Goal: Task Accomplishment & Management: Manage account settings

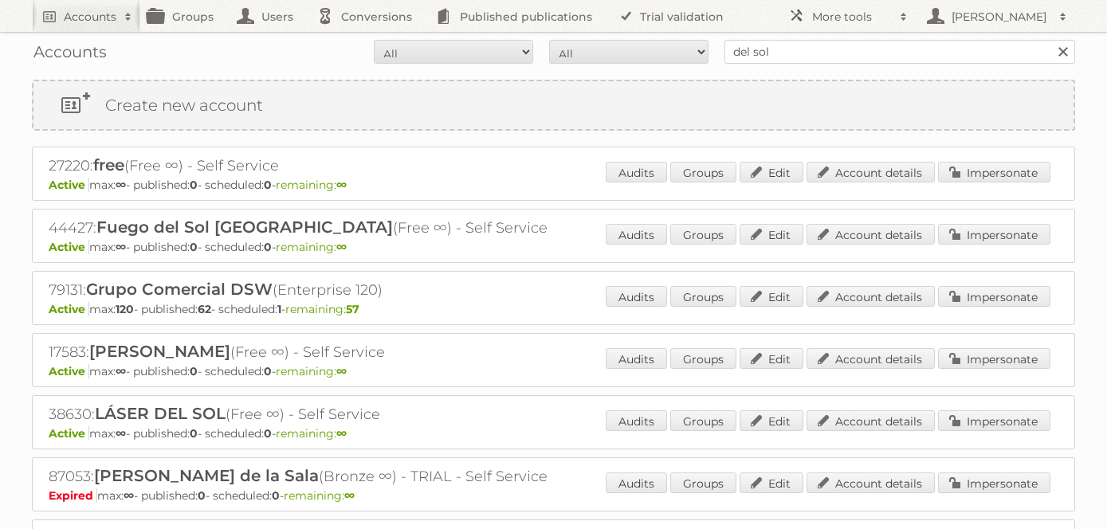
scroll to position [7, 0]
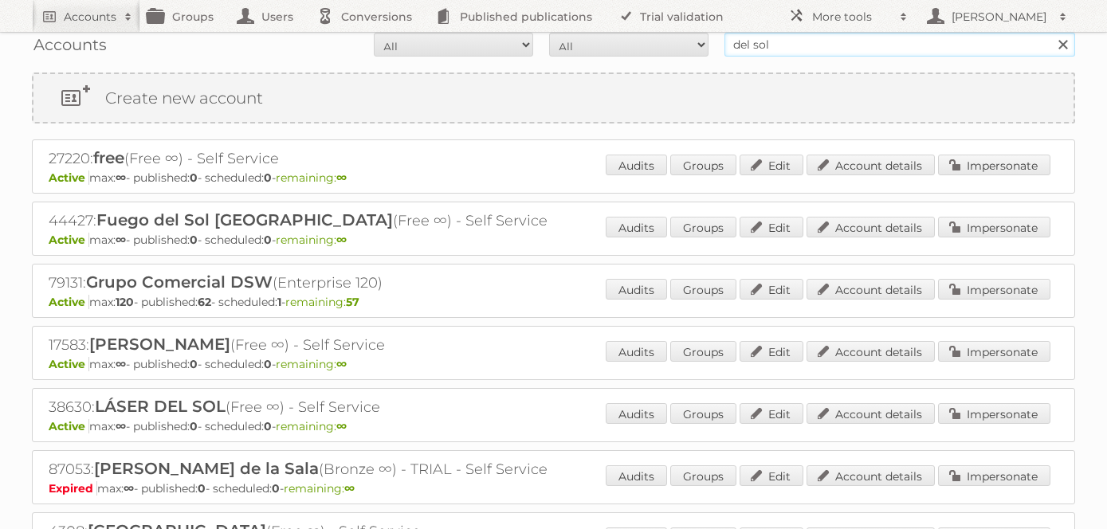
click at [762, 45] on input "del sol" at bounding box center [899, 45] width 351 height 24
type input "price shoes"
click at [1050, 33] on input "Search" at bounding box center [1062, 45] width 24 height 24
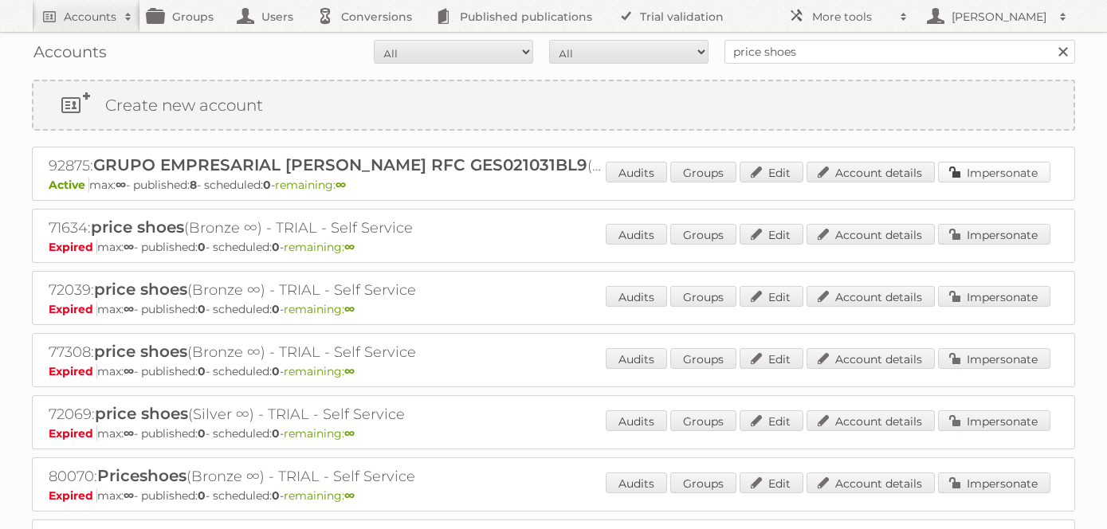
click at [1002, 179] on link "Impersonate" at bounding box center [994, 172] width 112 height 21
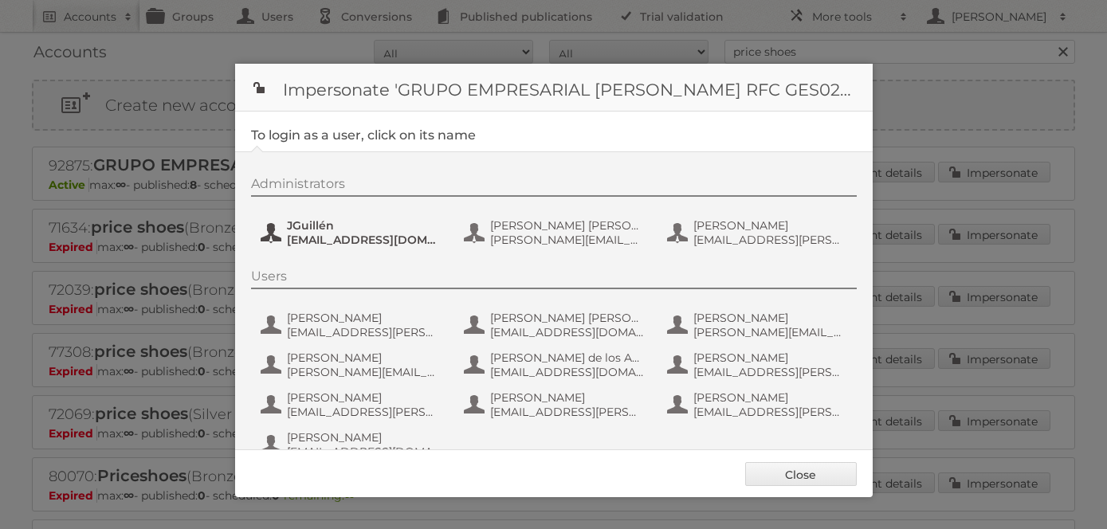
click at [342, 246] on button "JGuillén jguillen@priceshoes.com" at bounding box center [352, 233] width 187 height 32
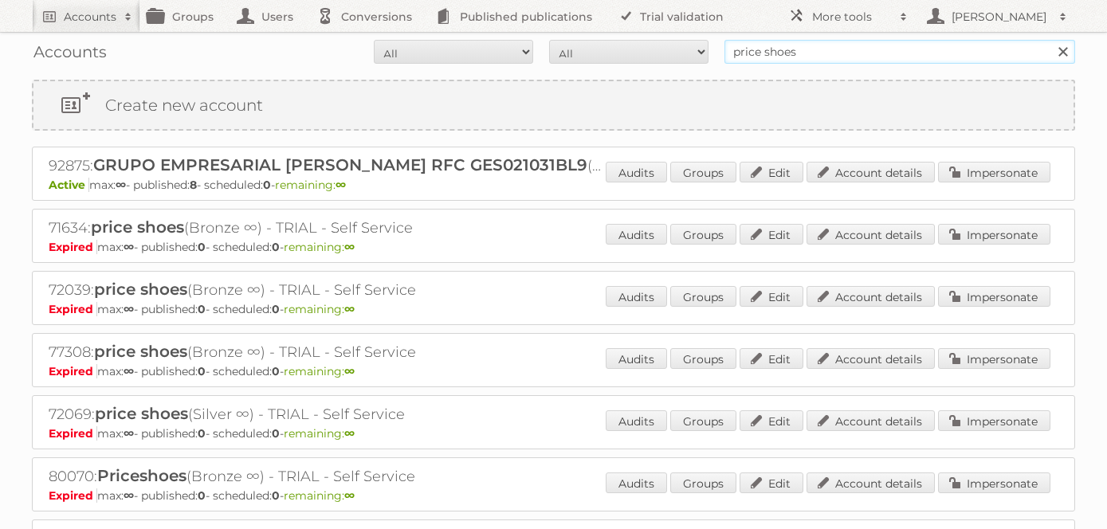
click at [832, 47] on input "price shoes" at bounding box center [899, 52] width 351 height 24
type input "success brands"
click at [1050, 40] on input "Search" at bounding box center [1062, 52] width 24 height 24
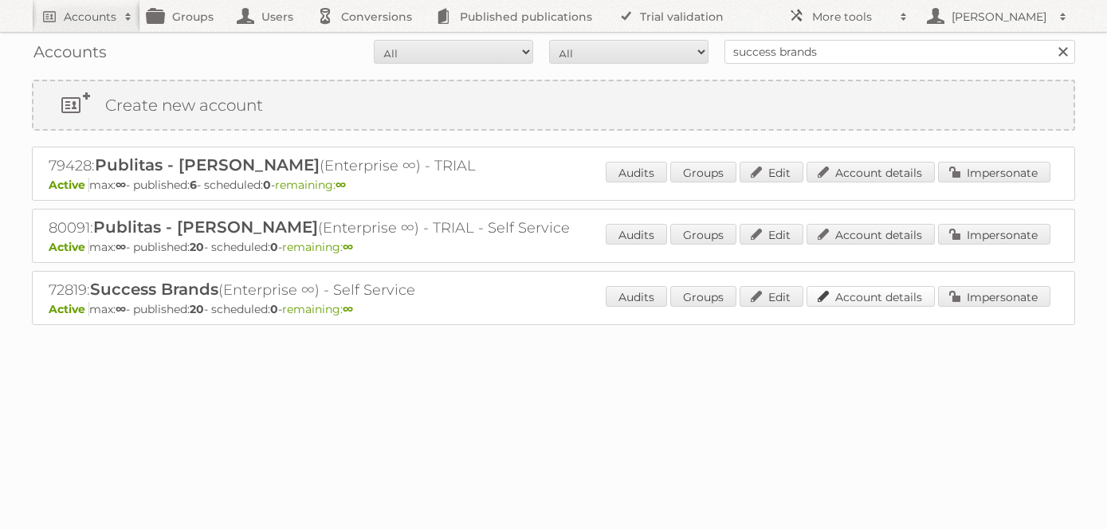
click at [849, 289] on link "Account details" at bounding box center [870, 296] width 128 height 21
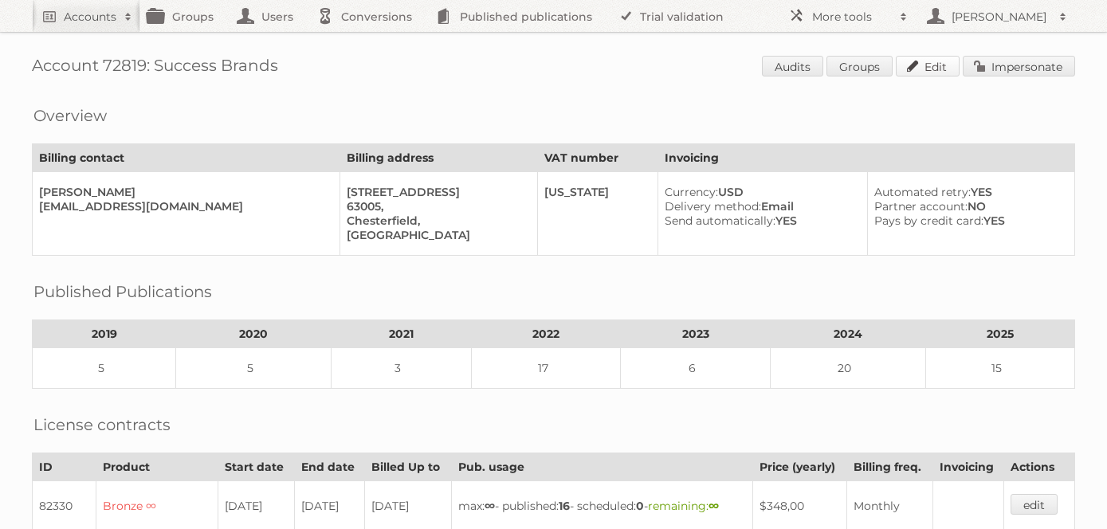
click at [928, 70] on link "Edit" at bounding box center [927, 66] width 64 height 21
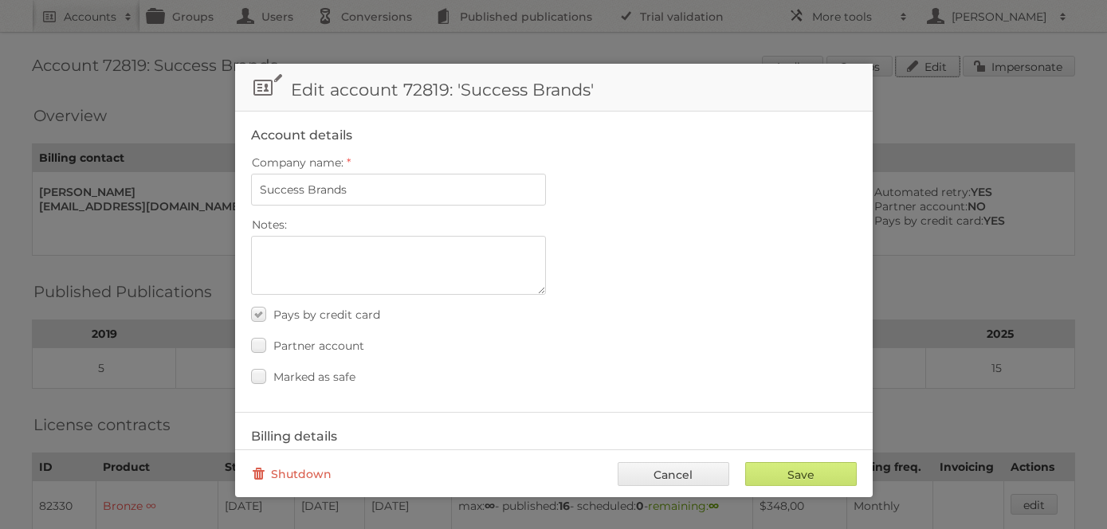
scroll to position [740, 0]
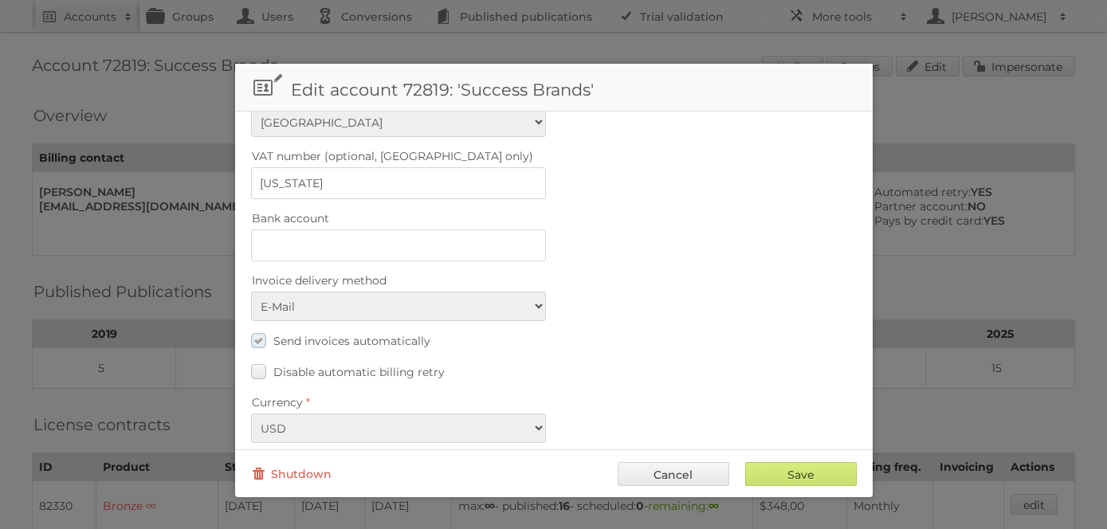
click at [258, 329] on label "Send invoices automatically" at bounding box center [340, 340] width 179 height 23
click at [0, 0] on input "Send invoices automatically" at bounding box center [0, 0] width 0 height 0
click at [762, 465] on input "Save" at bounding box center [801, 474] width 112 height 24
type input "..."
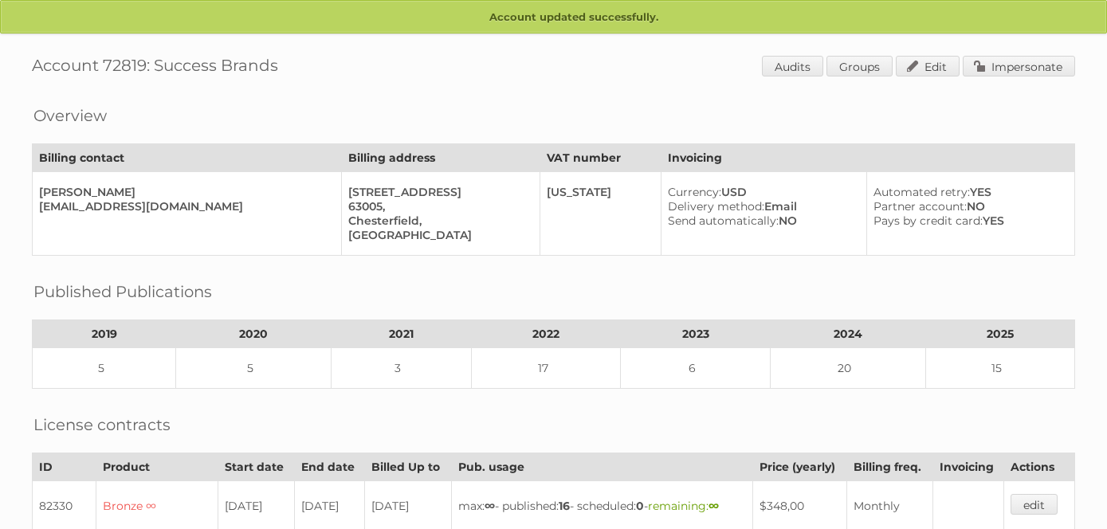
click at [541, 98] on div "Overview" at bounding box center [553, 104] width 1043 height 16
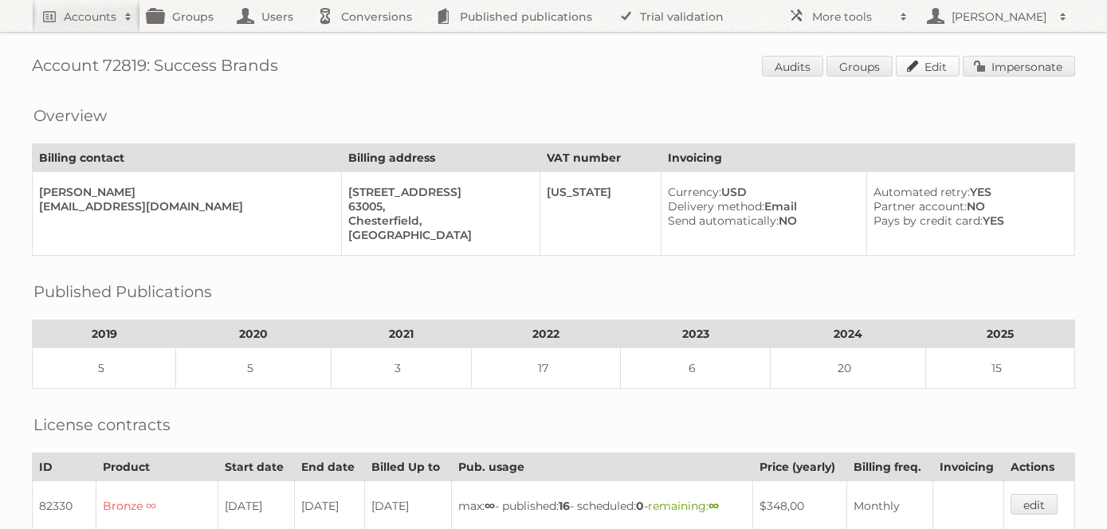
click at [923, 65] on link "Edit" at bounding box center [927, 66] width 64 height 21
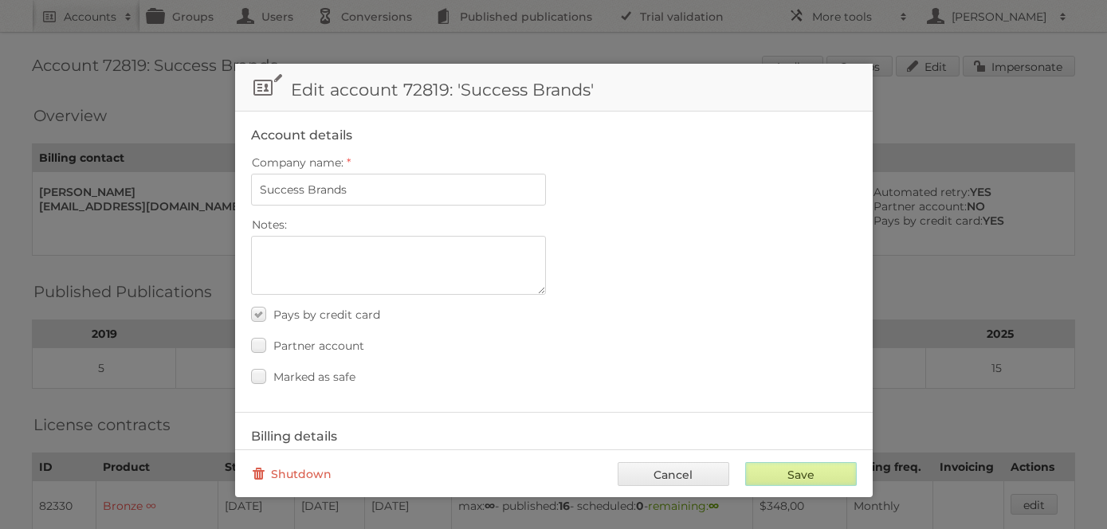
click at [798, 479] on input "Save" at bounding box center [801, 474] width 112 height 24
type input "..."
click at [938, 177] on div at bounding box center [553, 264] width 1107 height 529
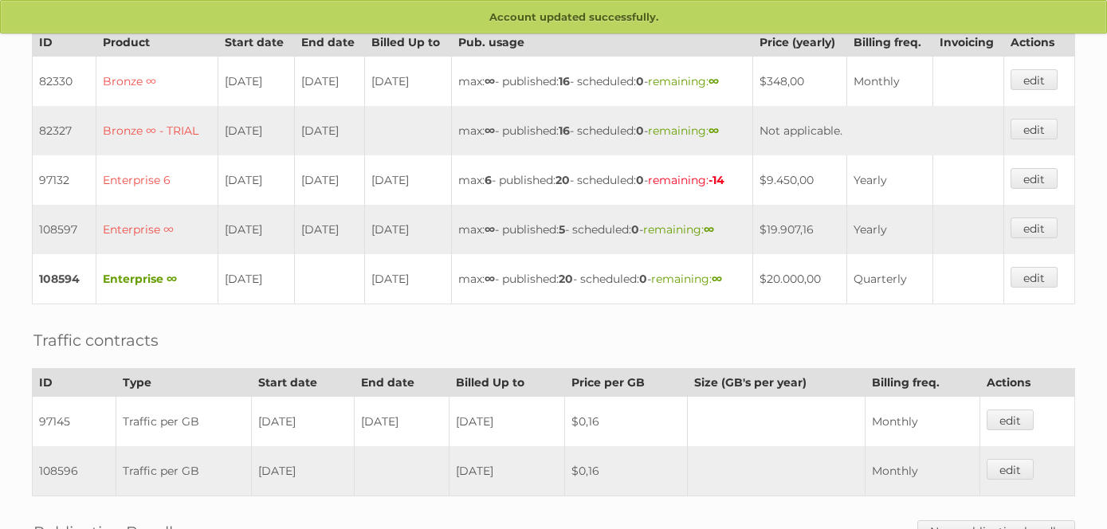
scroll to position [667, 0]
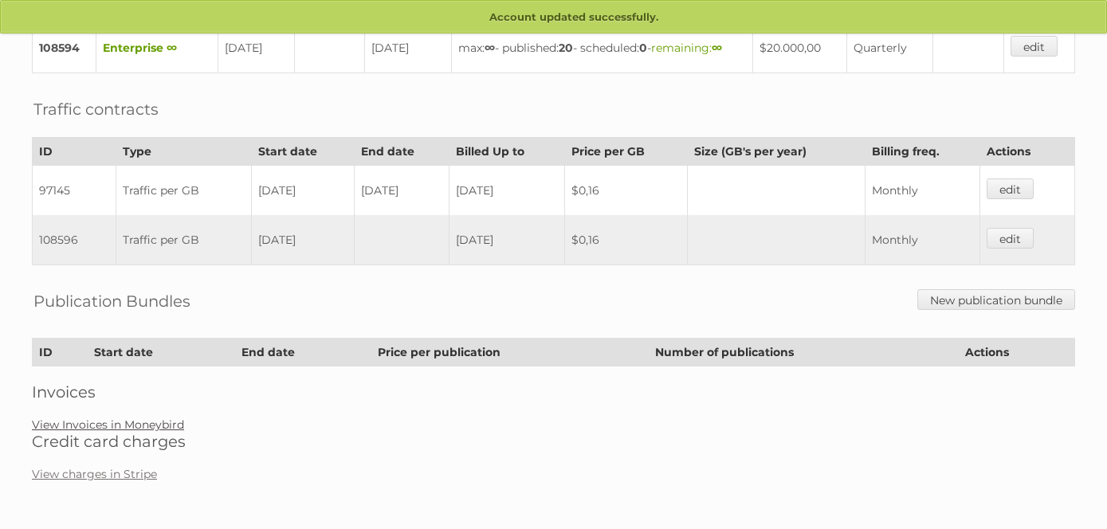
click at [138, 428] on link "View Invoices in Moneybird" at bounding box center [108, 424] width 152 height 14
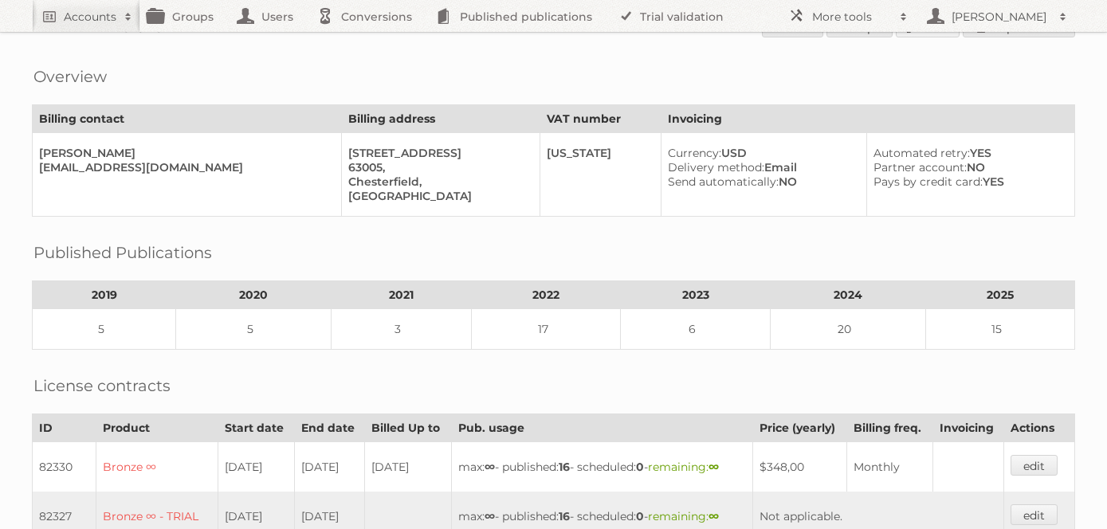
scroll to position [0, 0]
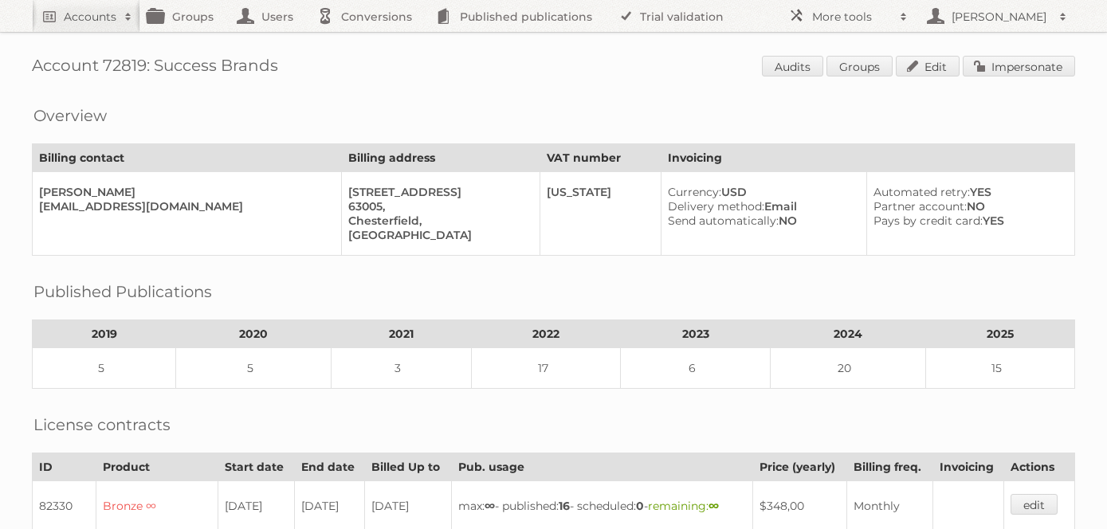
click at [919, 78] on span "Audits Groups Edit Impersonate" at bounding box center [918, 68] width 313 height 24
click at [921, 60] on link "Edit" at bounding box center [927, 66] width 64 height 21
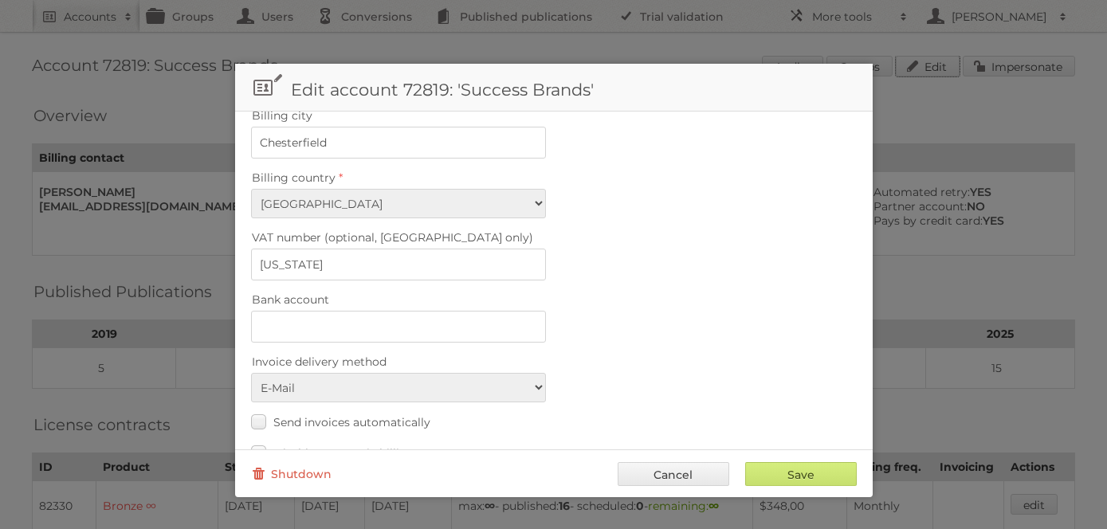
scroll to position [740, 0]
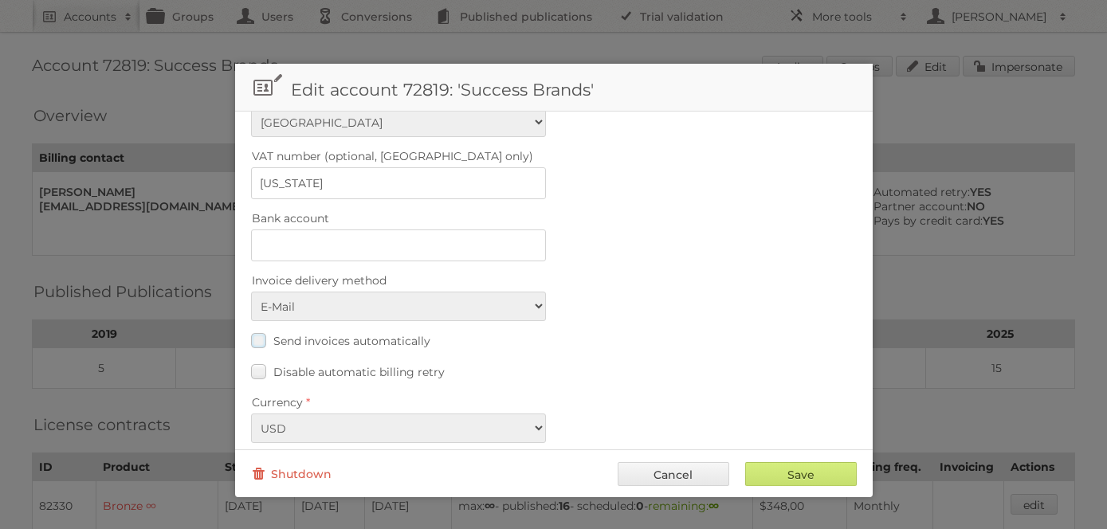
click at [255, 329] on label "Send invoices automatically" at bounding box center [340, 340] width 179 height 23
click at [0, 0] on input "Send invoices automatically" at bounding box center [0, 0] width 0 height 0
click at [798, 467] on input "Save" at bounding box center [801, 474] width 112 height 24
type input "..."
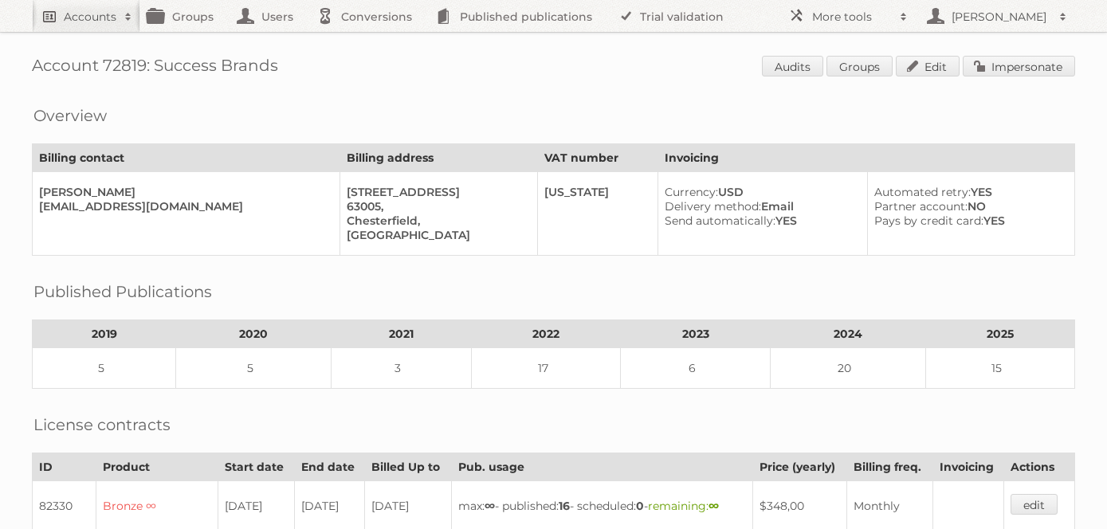
click at [75, 16] on h2 "Accounts" at bounding box center [90, 17] width 53 height 16
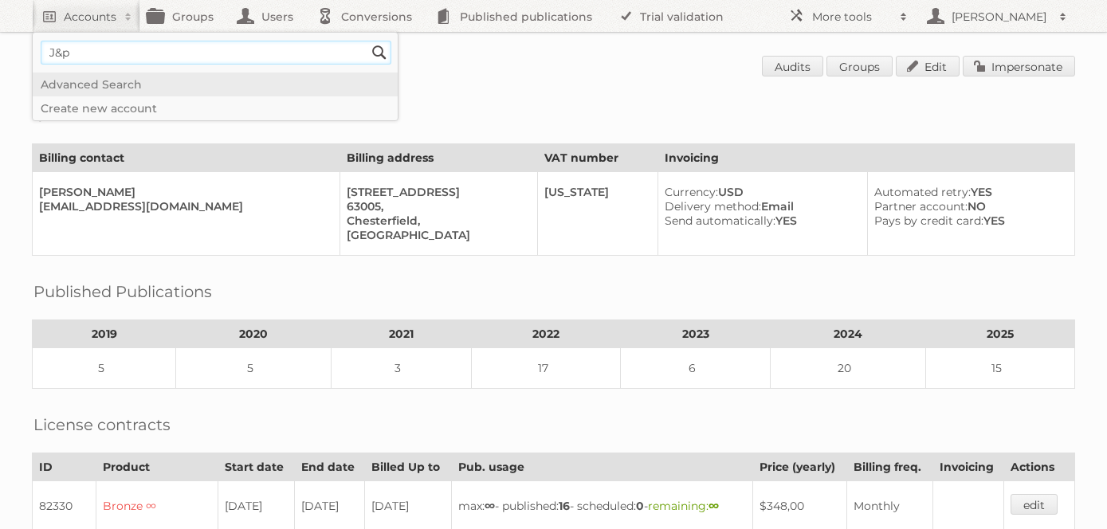
type input"] "J&P Park"
click at [367, 41] on input "Search" at bounding box center [379, 53] width 24 height 24
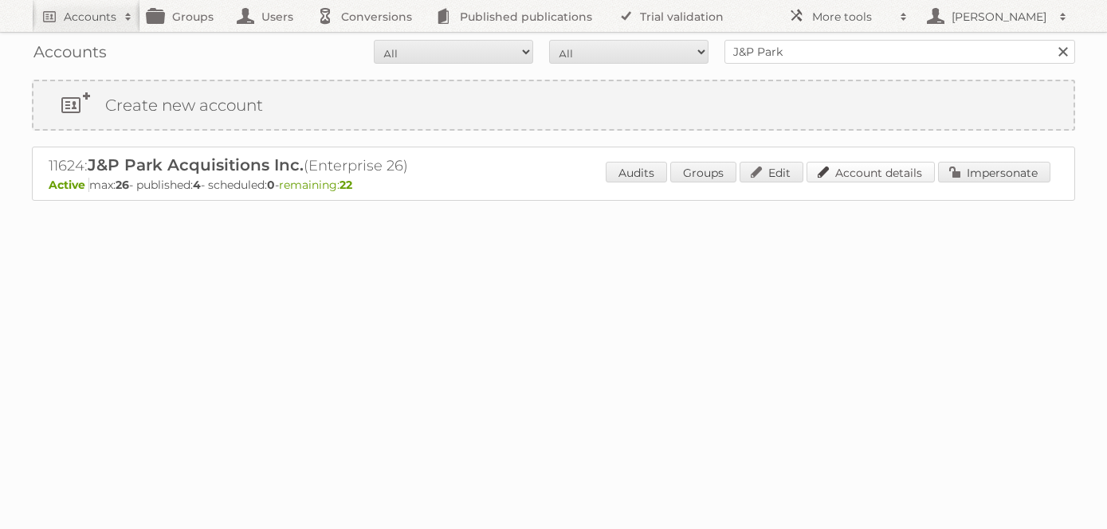
click at [881, 164] on link "Account details" at bounding box center [870, 172] width 128 height 21
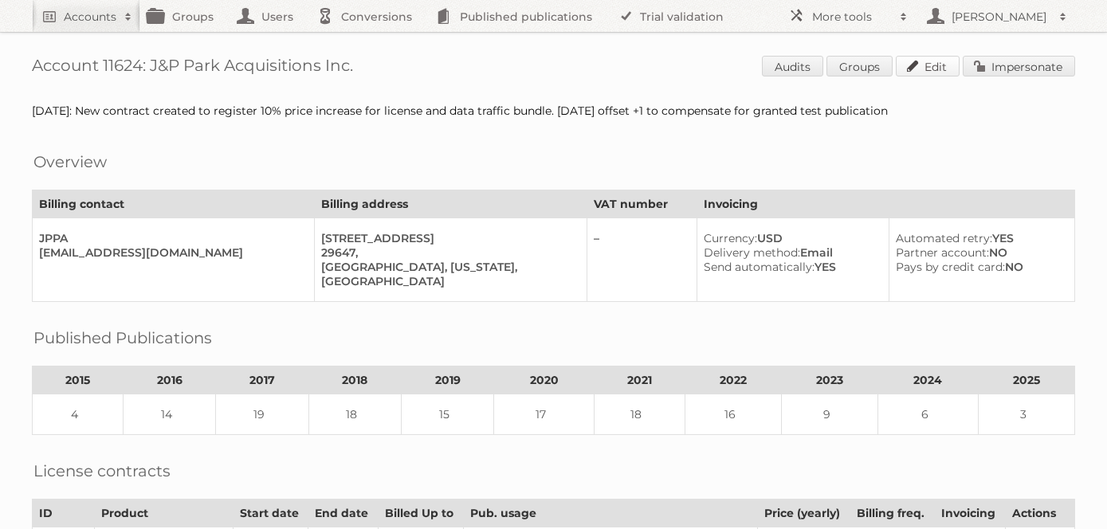
click at [920, 58] on link "Edit" at bounding box center [927, 66] width 64 height 21
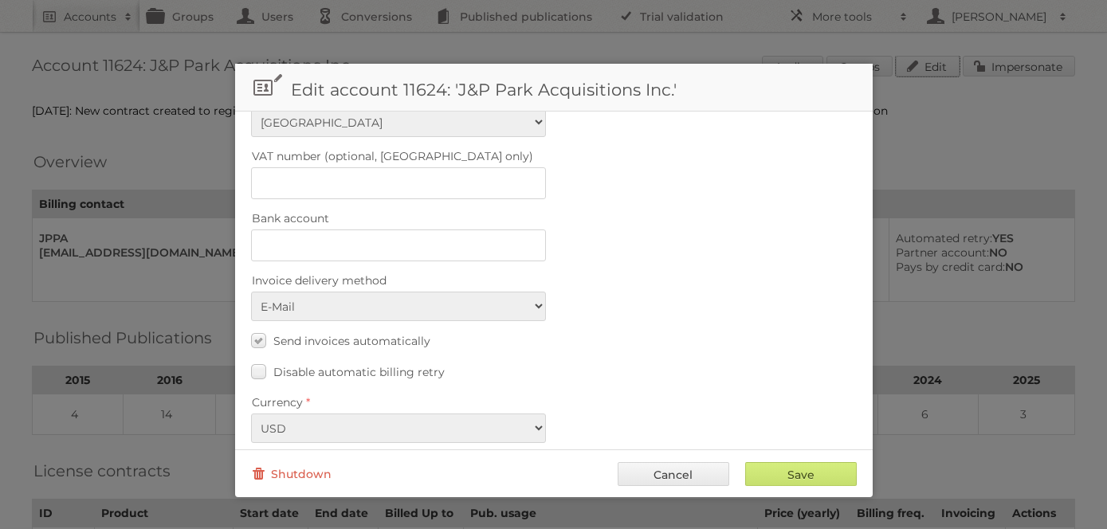
scroll to position [98, 0]
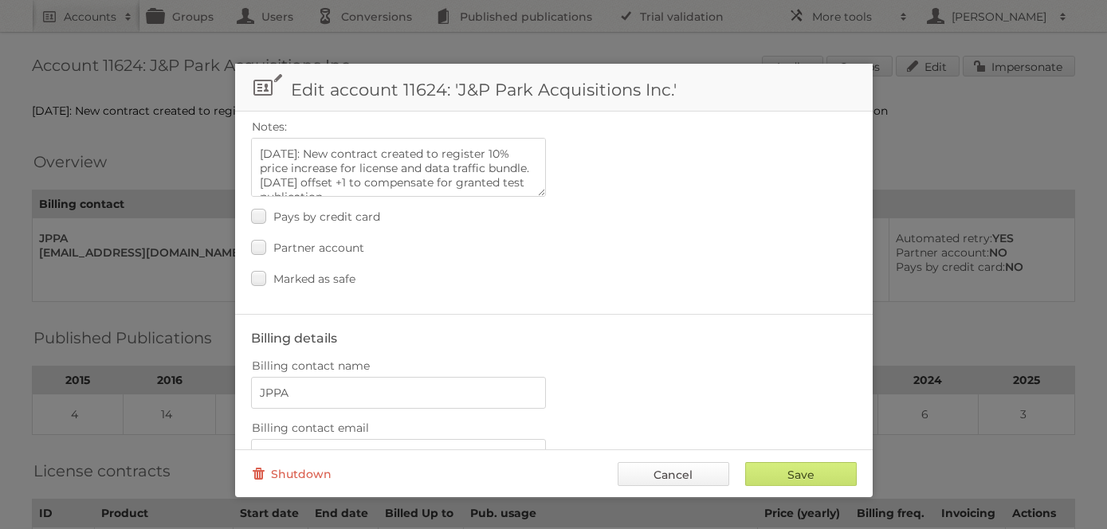
click at [676, 482] on link "Cancel" at bounding box center [673, 474] width 112 height 24
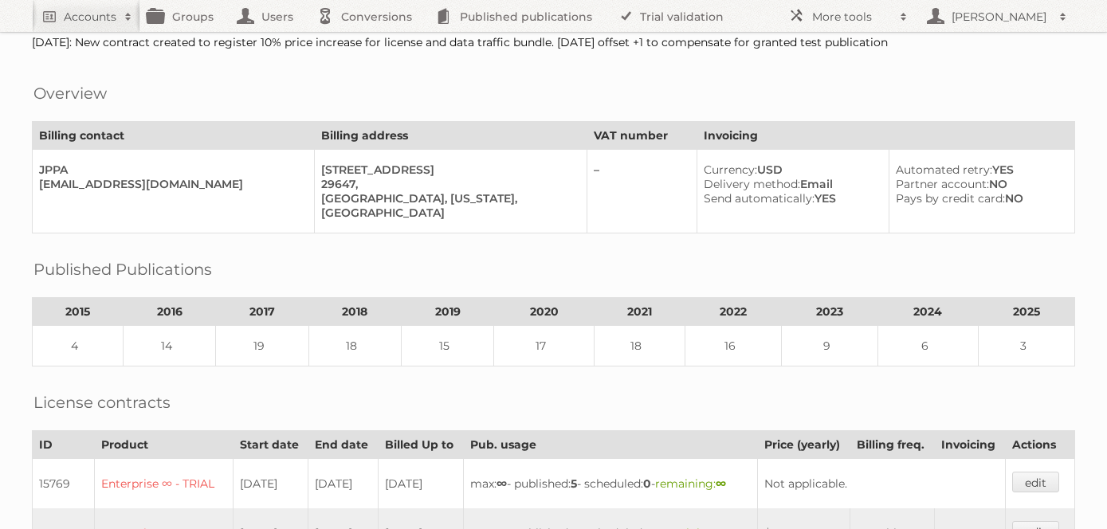
scroll to position [0, 0]
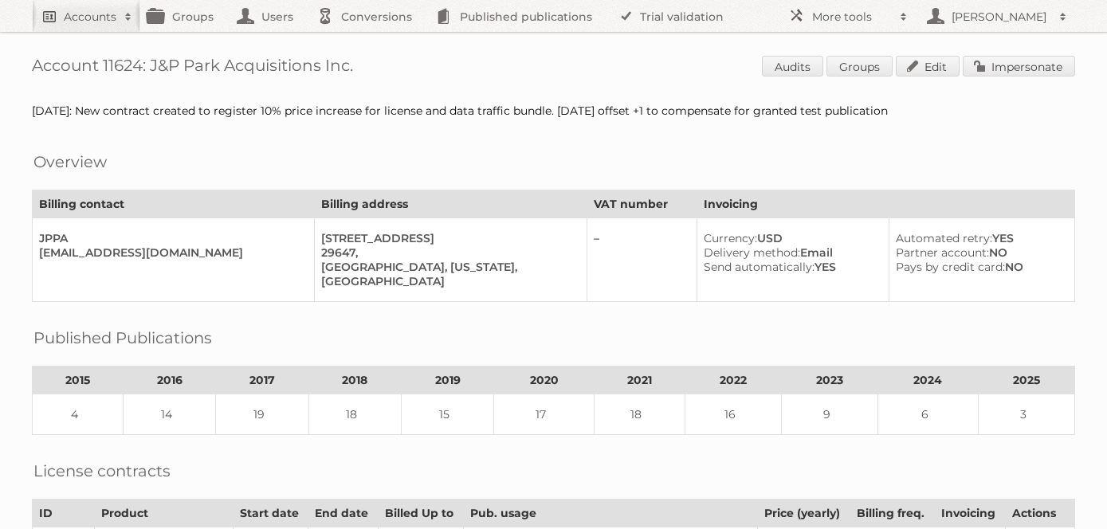
click at [96, 18] on h2 "Accounts" at bounding box center [90, 17] width 53 height 16
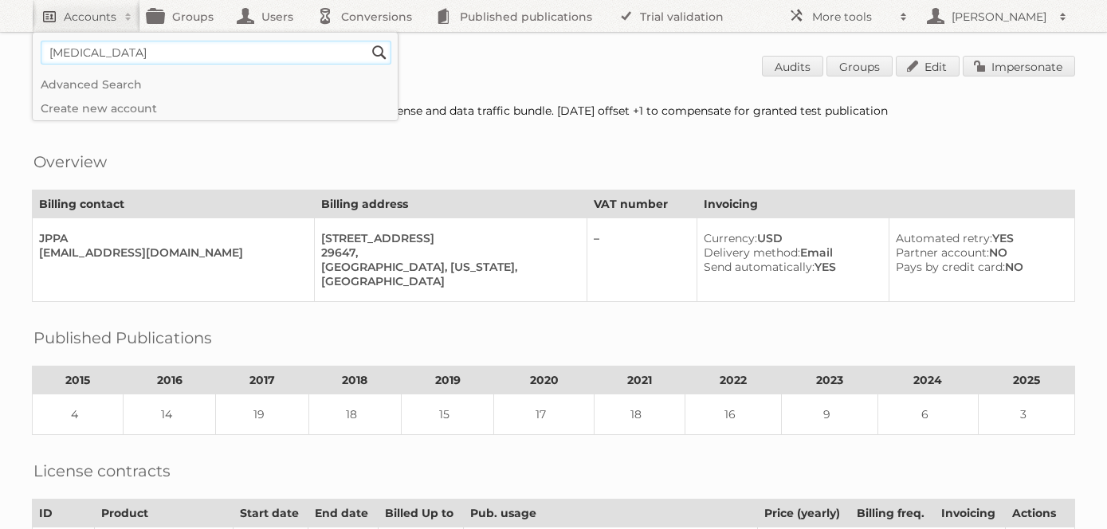
type input"] "balsam brands"
click at [367, 41] on input "Search" at bounding box center [379, 53] width 24 height 24
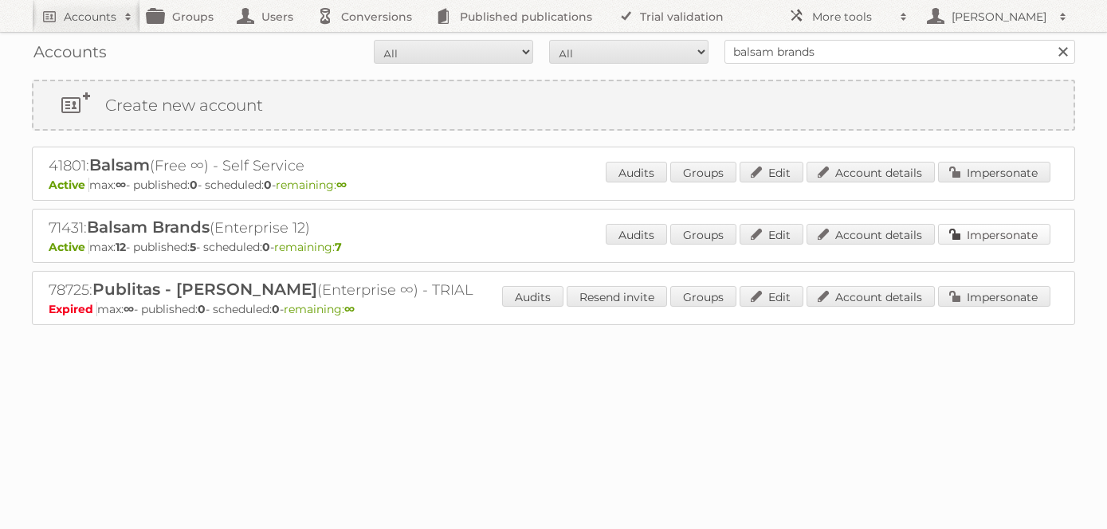
click at [1020, 237] on link "Impersonate" at bounding box center [994, 234] width 112 height 21
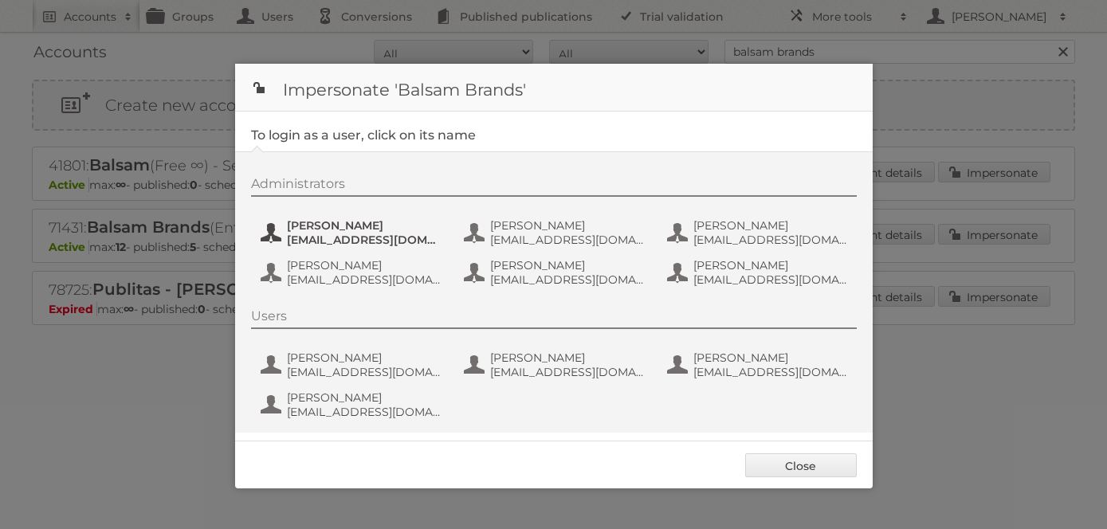
click at [329, 233] on span "arodriguez@balsambrands.com" at bounding box center [364, 240] width 155 height 14
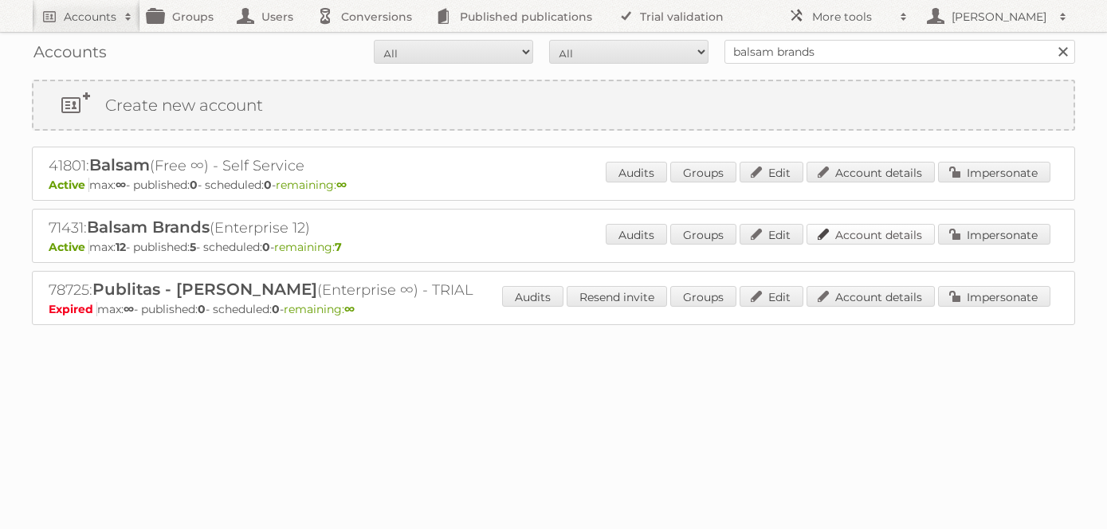
click at [861, 233] on link "Account details" at bounding box center [870, 234] width 128 height 21
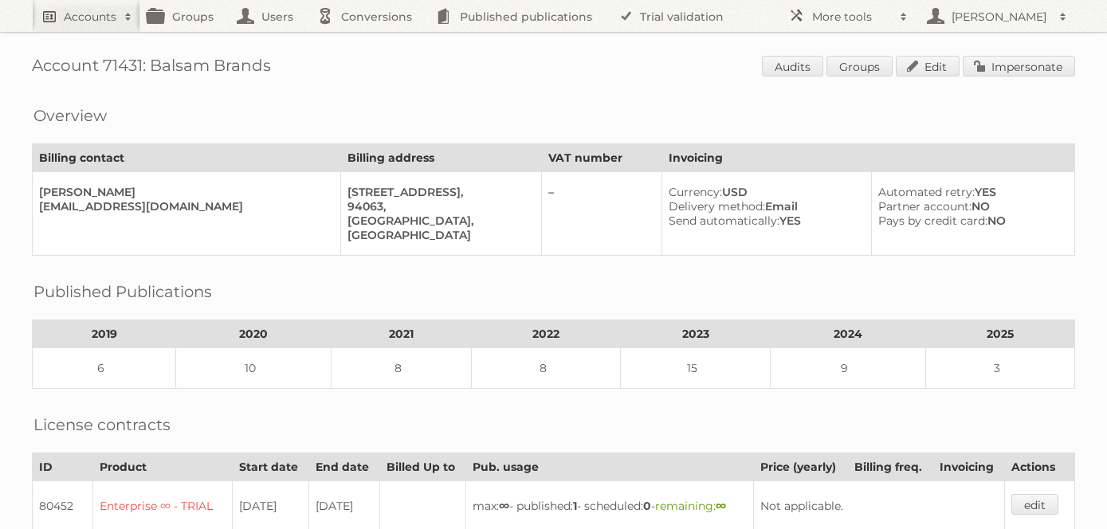
click at [76, 19] on h2 "Accounts" at bounding box center [90, 17] width 53 height 16
type input"] "el dorado"
click at [367, 41] on input "Search" at bounding box center [379, 53] width 24 height 24
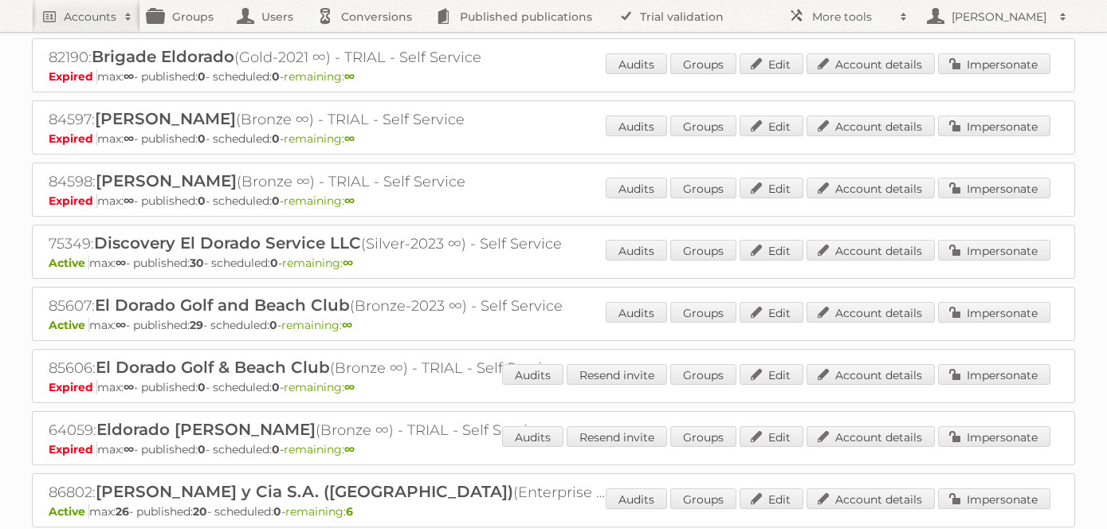
scroll to position [339, 0]
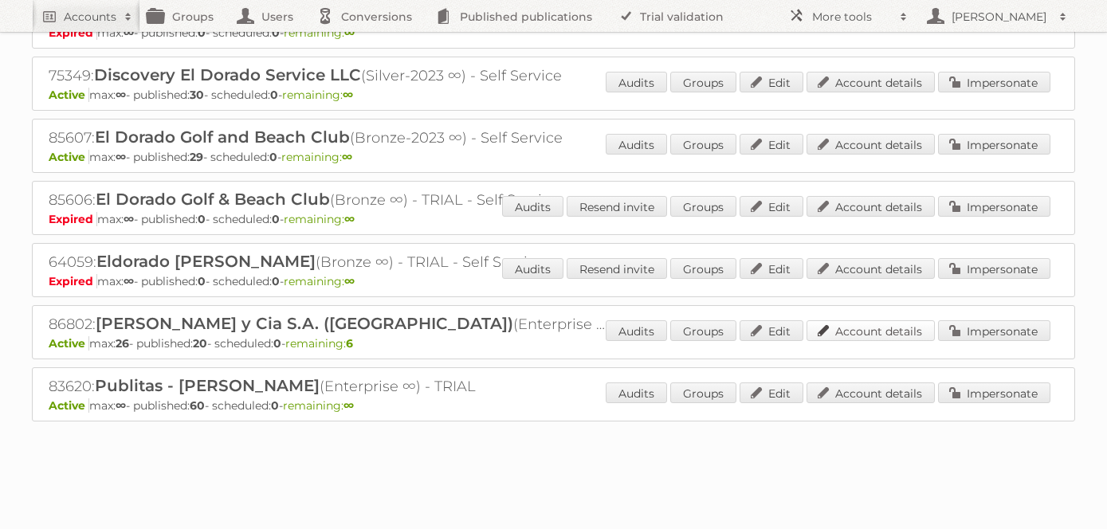
click at [856, 324] on link "Account details" at bounding box center [870, 330] width 128 height 21
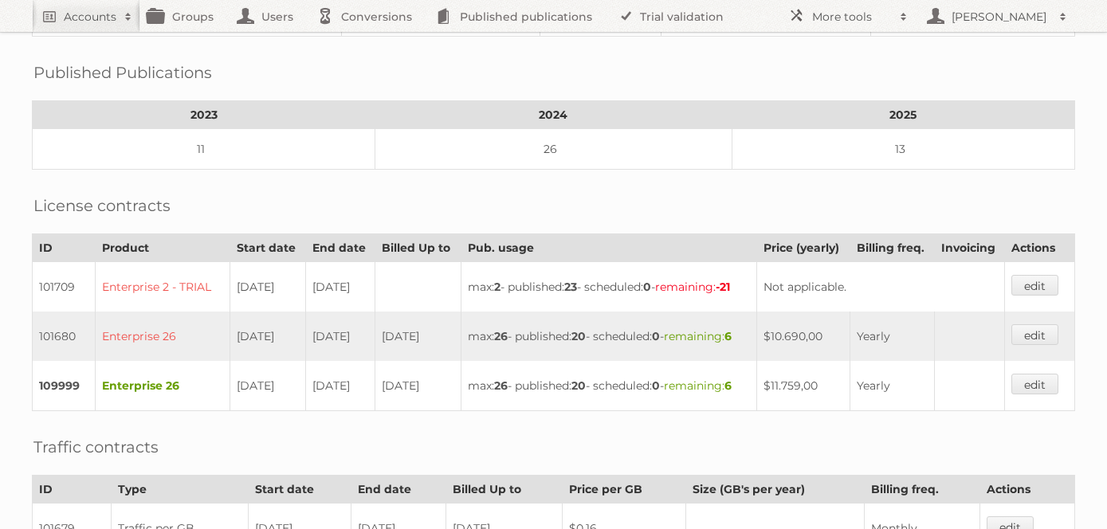
scroll to position [285, 0]
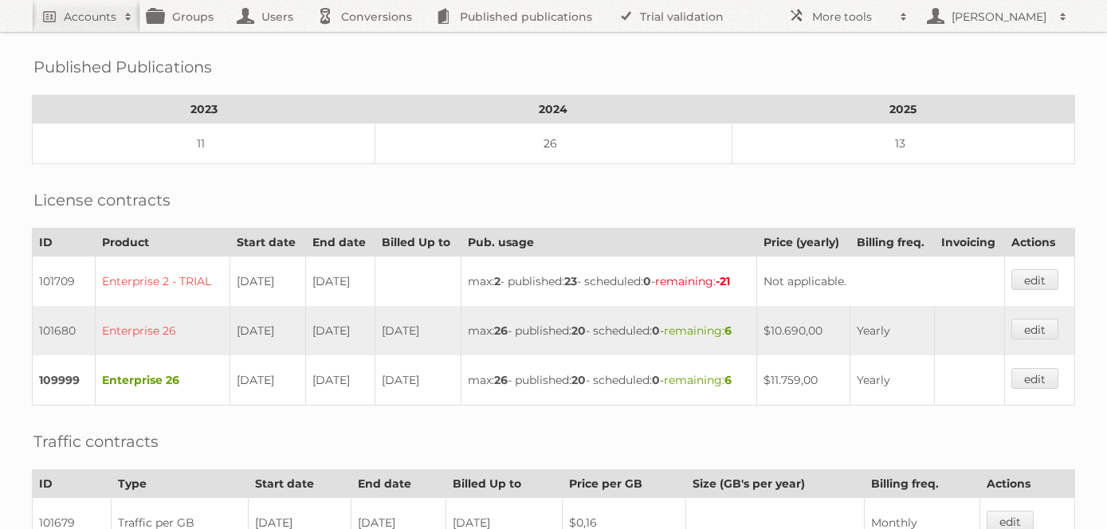
drag, startPoint x: 813, startPoint y: 394, endPoint x: 785, endPoint y: 392, distance: 28.7
click at [784, 392] on td "$11.759,00" at bounding box center [802, 380] width 93 height 50
copy td "11.759"
click at [65, 6] on link "Accounts" at bounding box center [86, 16] width 108 height 32
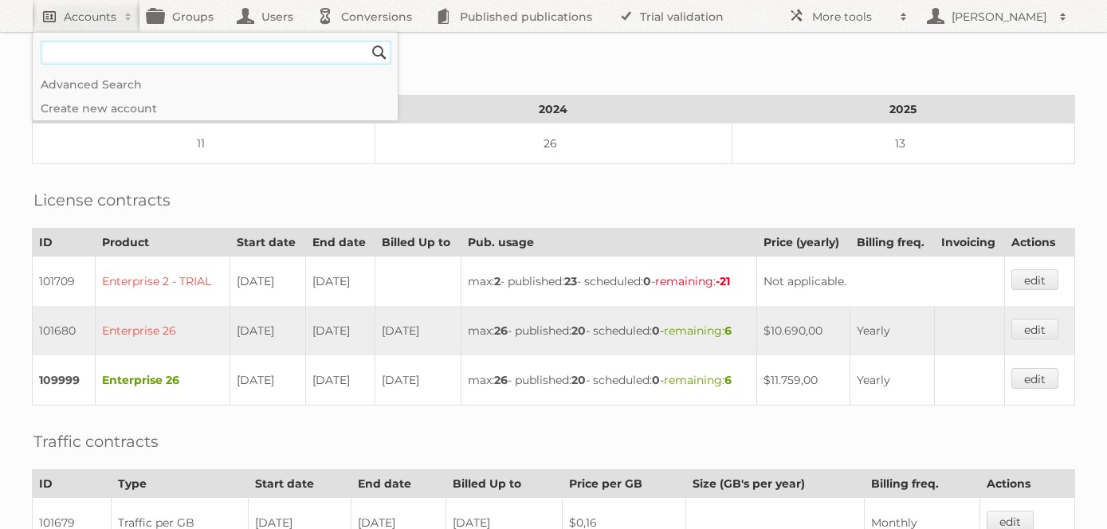
paste input"] "Garcia BV"
type input"] "Garcia BV"
click at [367, 41] on input "Search" at bounding box center [379, 53] width 24 height 24
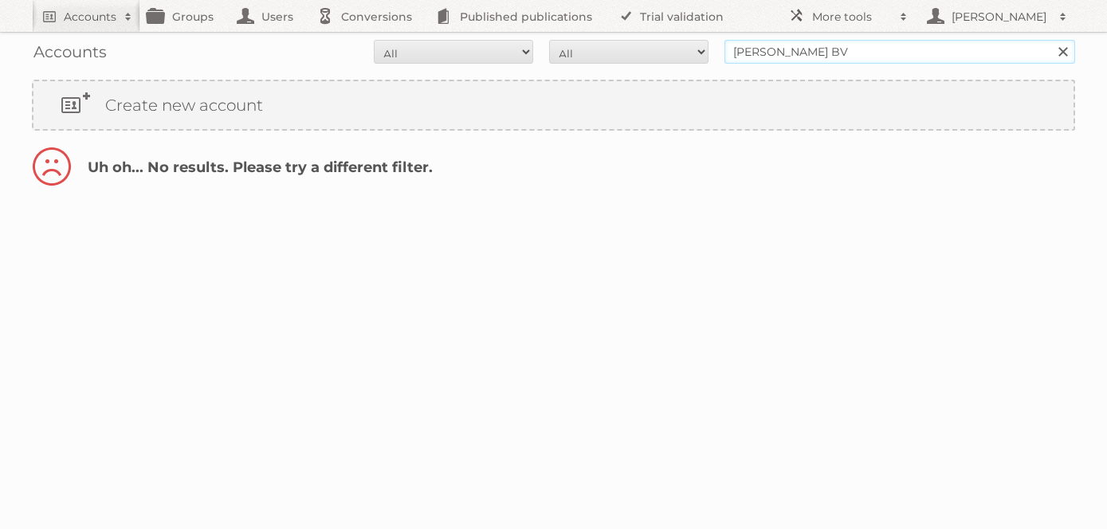
click at [806, 47] on input "Garcia BV" at bounding box center [899, 52] width 351 height 24
type input "Garcia"
click at [1050, 40] on input "Search" at bounding box center [1062, 52] width 24 height 24
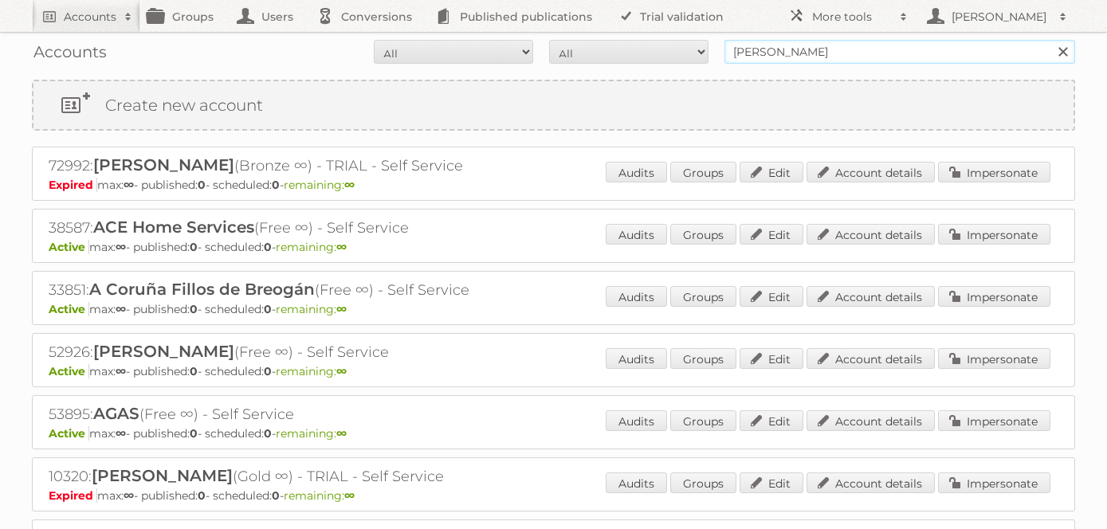
drag, startPoint x: 780, startPoint y: 55, endPoint x: 684, endPoint y: 49, distance: 95.8
click at [684, 53] on form "All Active Expired Pending All Paid Trials Self service Garcia Search" at bounding box center [553, 52] width 1043 height 24
paste input "Garcia BV"
type input "[PERSON_NAME] B.V"
click at [1050, 40] on input "Search" at bounding box center [1062, 52] width 24 height 24
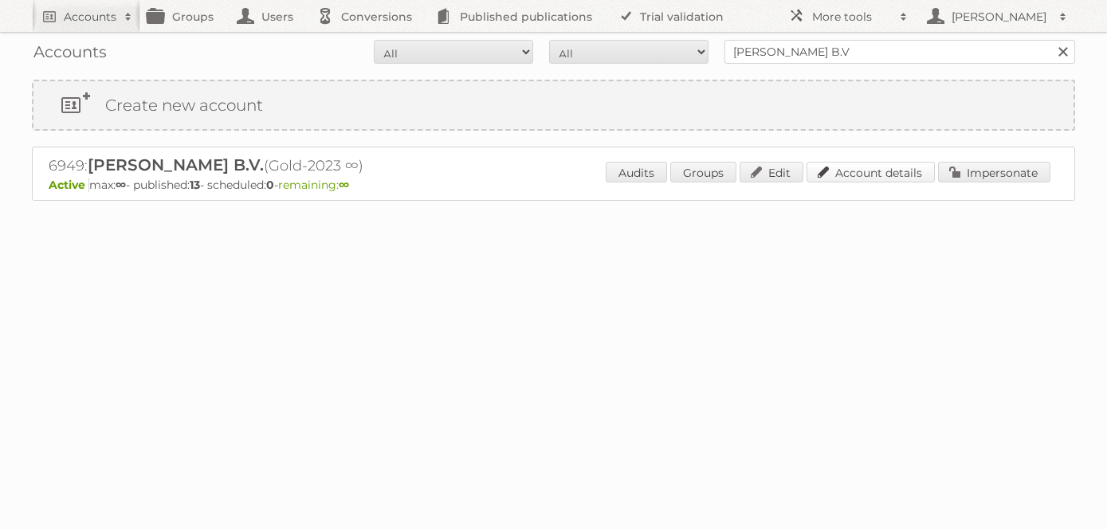
click at [866, 170] on link "Account details" at bounding box center [870, 172] width 128 height 21
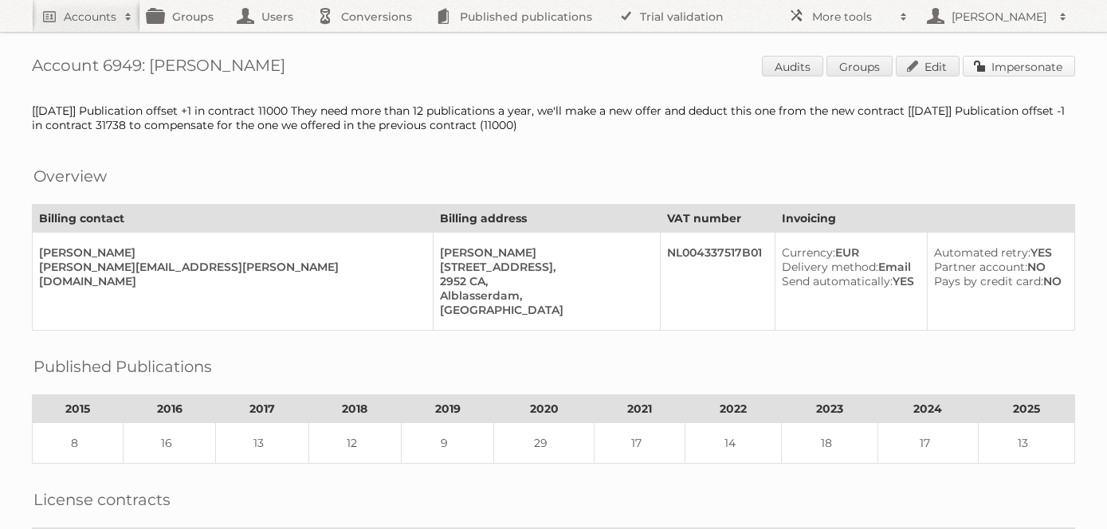
click at [997, 65] on link "Impersonate" at bounding box center [1018, 66] width 112 height 21
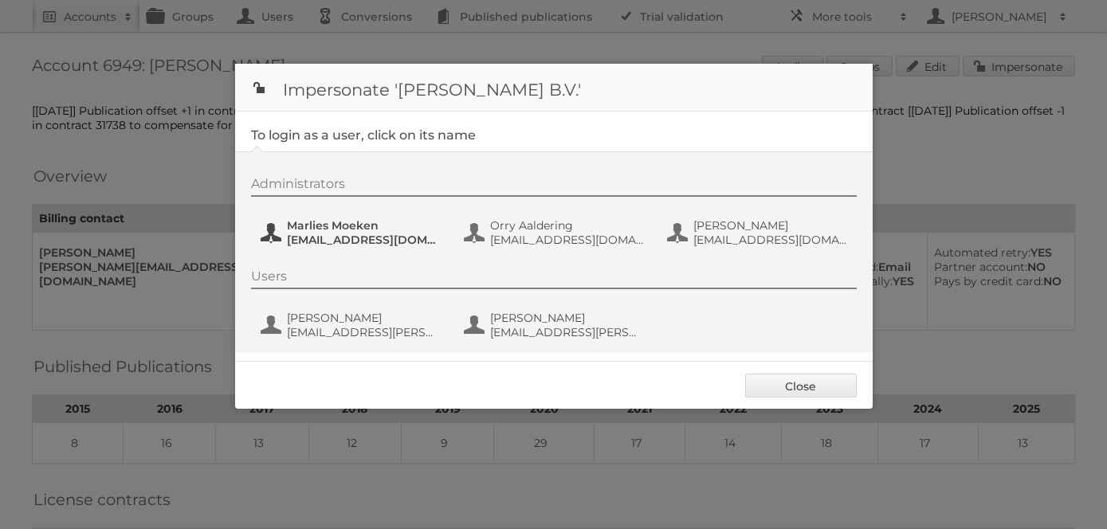
click at [329, 229] on span "Marlies Moeken" at bounding box center [364, 225] width 155 height 14
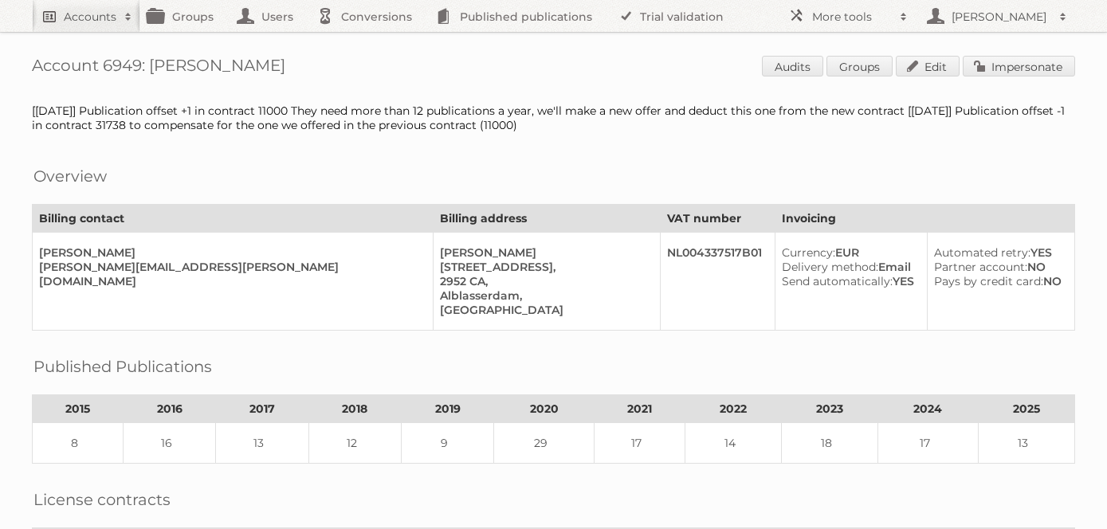
click at [96, 14] on h2 "Accounts" at bounding box center [90, 17] width 53 height 16
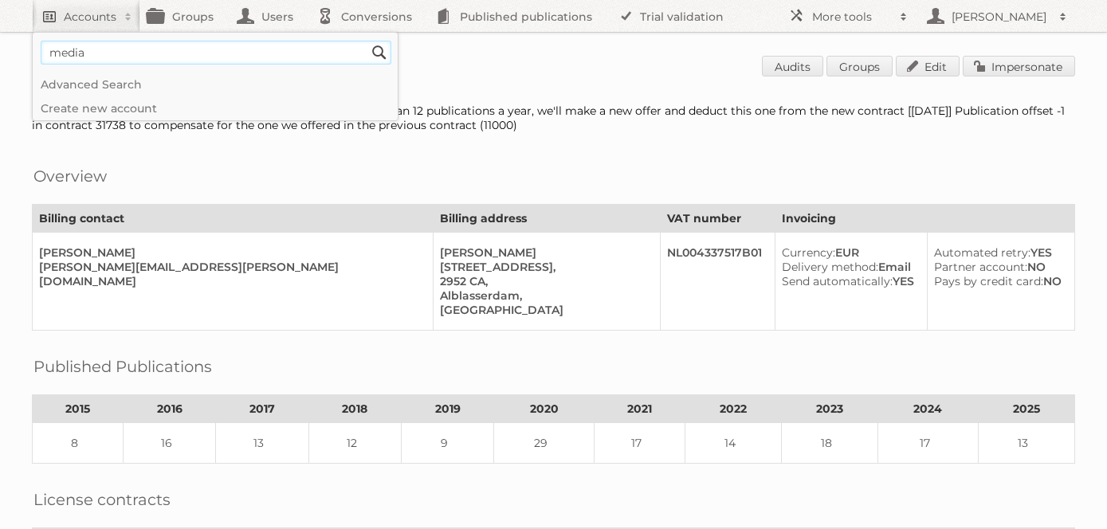
type input"] "mediaplus"
click at [367, 41] on input "Search" at bounding box center [379, 53] width 24 height 24
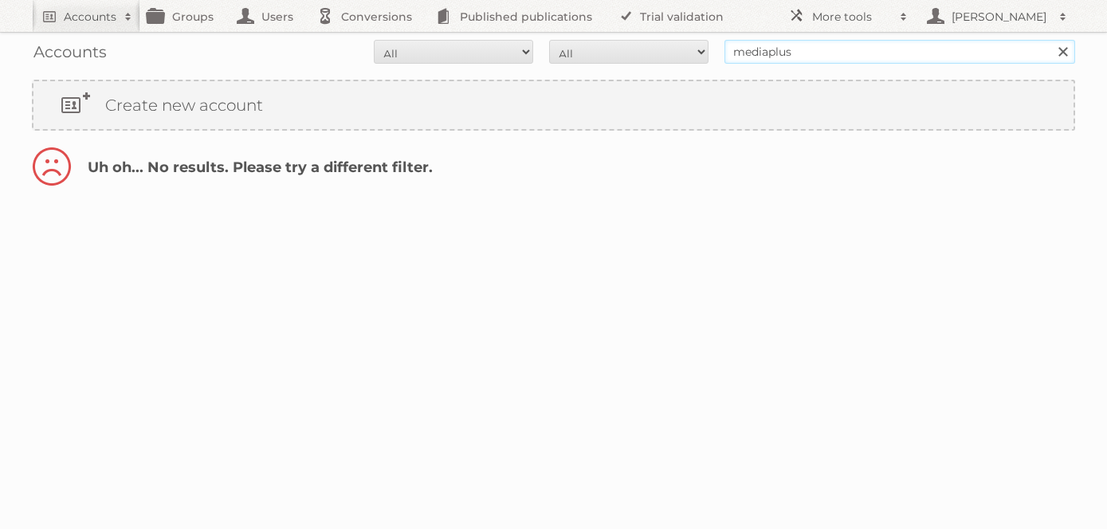
click at [768, 55] on input "mediaplus" at bounding box center [899, 52] width 351 height 24
type input "media plus"
click at [1050, 40] on input "Search" at bounding box center [1062, 52] width 24 height 24
drag, startPoint x: 813, startPoint y: 49, endPoint x: 636, endPoint y: 42, distance: 177.8
click at [636, 42] on form "All Active Expired Pending All Paid Trials Self service media plus Search" at bounding box center [553, 52] width 1043 height 24
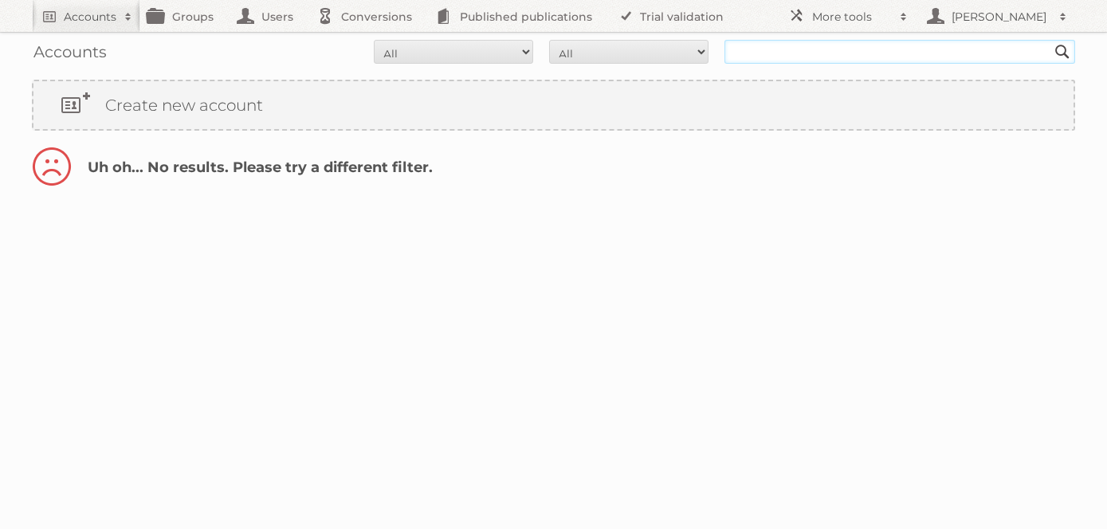
paste input "Agridiscounter"
type input "Agridiscounter"
click at [1050, 40] on input "Search" at bounding box center [1062, 52] width 24 height 24
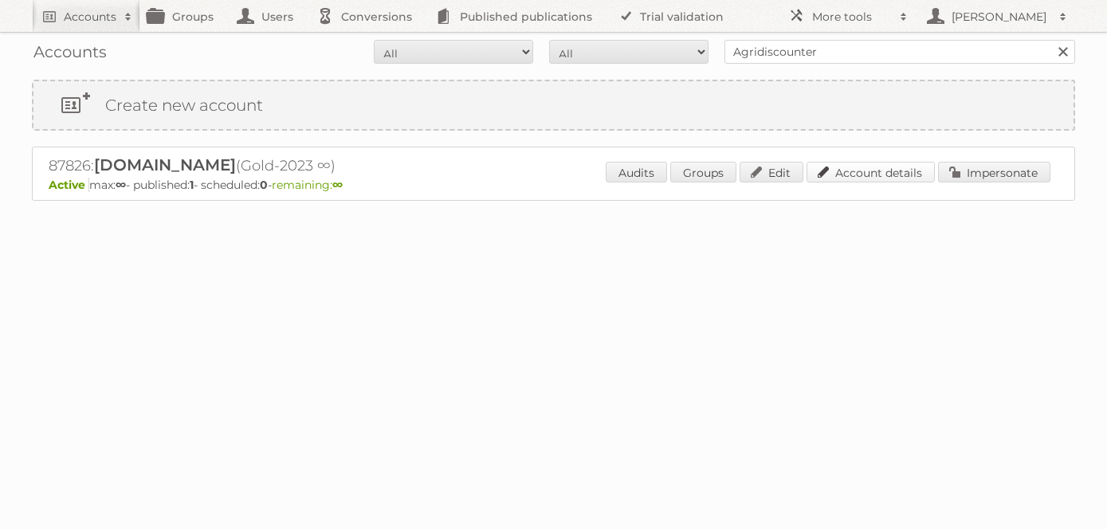
click at [880, 163] on link "Account details" at bounding box center [870, 172] width 128 height 21
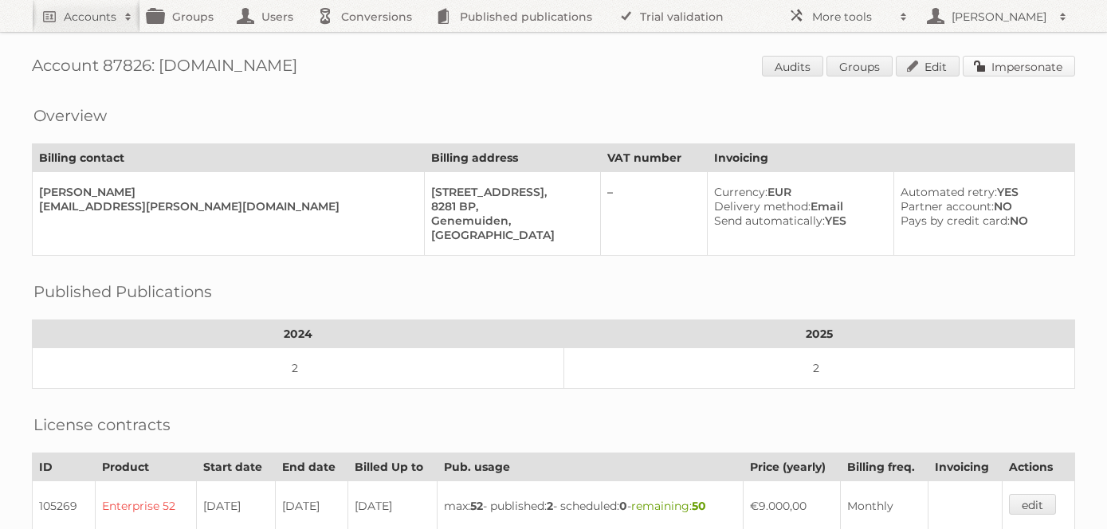
click at [1014, 67] on link "Impersonate" at bounding box center [1018, 66] width 112 height 21
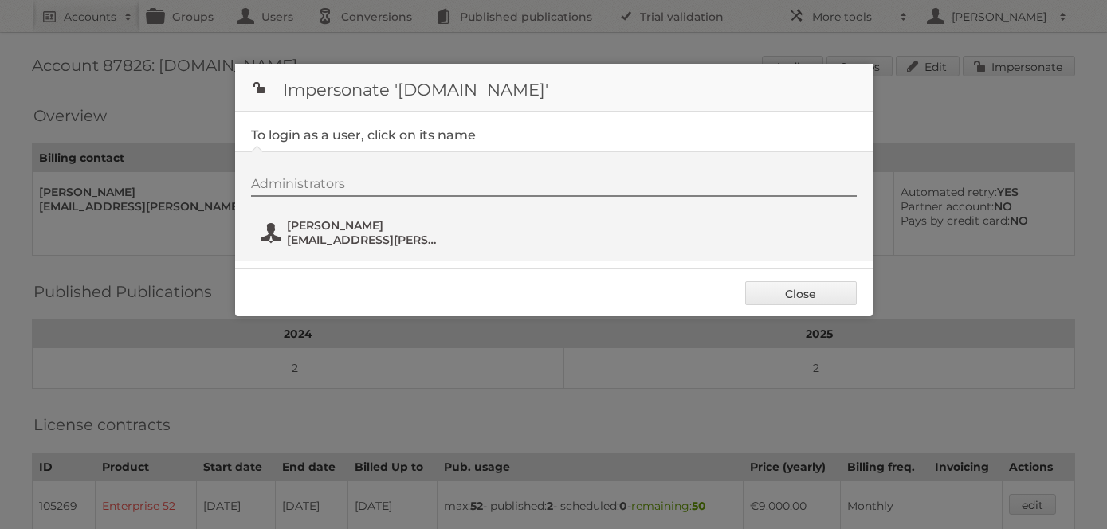
click at [369, 238] on span "JanWillem@dehaan-group.nl" at bounding box center [364, 240] width 155 height 14
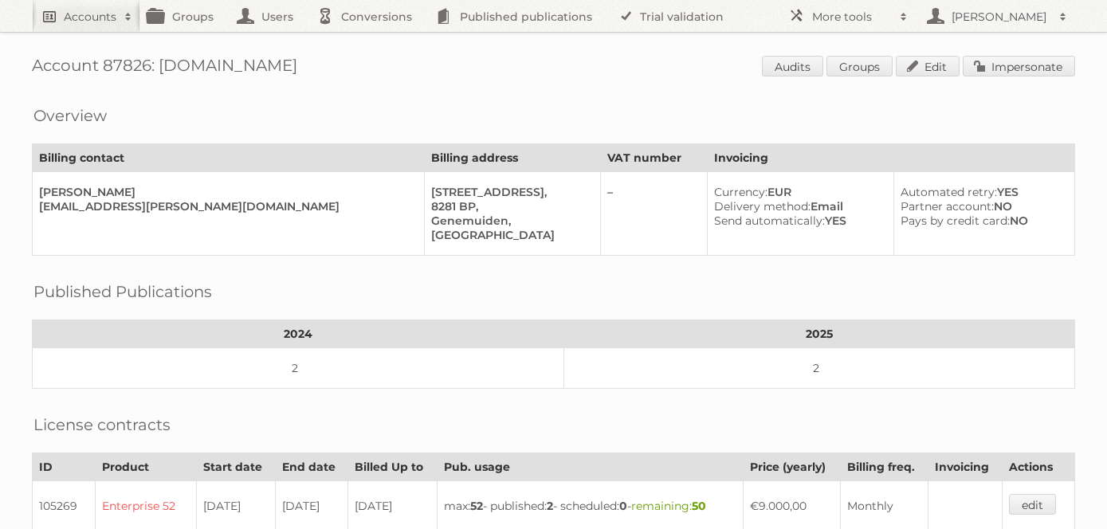
click at [76, 13] on h2 "Accounts" at bounding box center [90, 17] width 53 height 16
paste input"] "Grüne Erde"
drag, startPoint x: 132, startPoint y: 44, endPoint x: 29, endPoint y: 46, distance: 102.8
click at [29, 46] on body "Accounts Grüne Erde Search Advanced Search Create new account Groups Users Conv…" at bounding box center [553, 264] width 1107 height 529
click at [90, 17] on h2 "Accounts" at bounding box center [90, 17] width 53 height 16
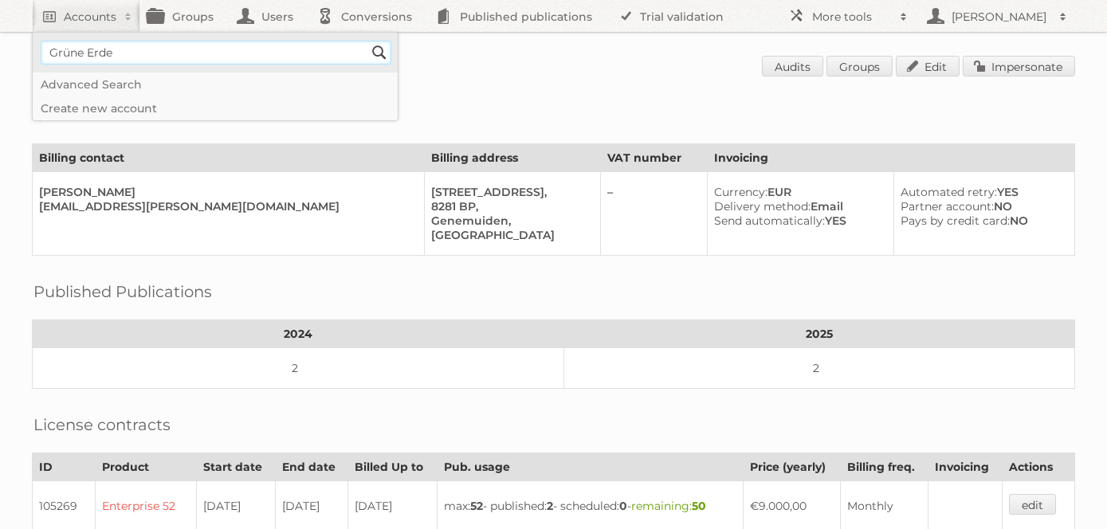
click at [105, 53] on input"] "Grüne Erde" at bounding box center [216, 53] width 351 height 24
type input"] "decathlon france"
click at [367, 41] on input "Search" at bounding box center [379, 53] width 24 height 24
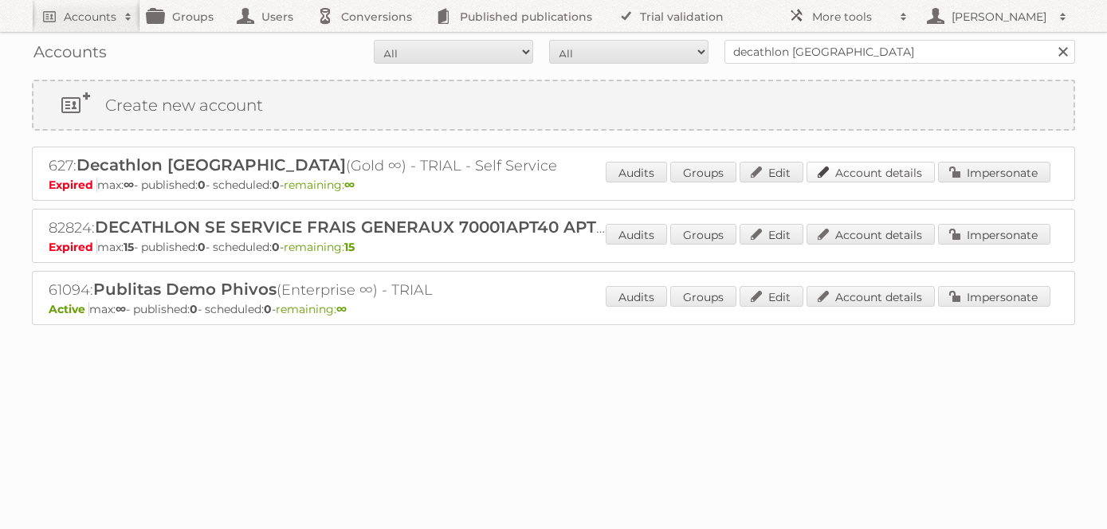
click at [889, 170] on link "Account details" at bounding box center [870, 172] width 128 height 21
click at [880, 230] on link "Account details" at bounding box center [870, 234] width 128 height 21
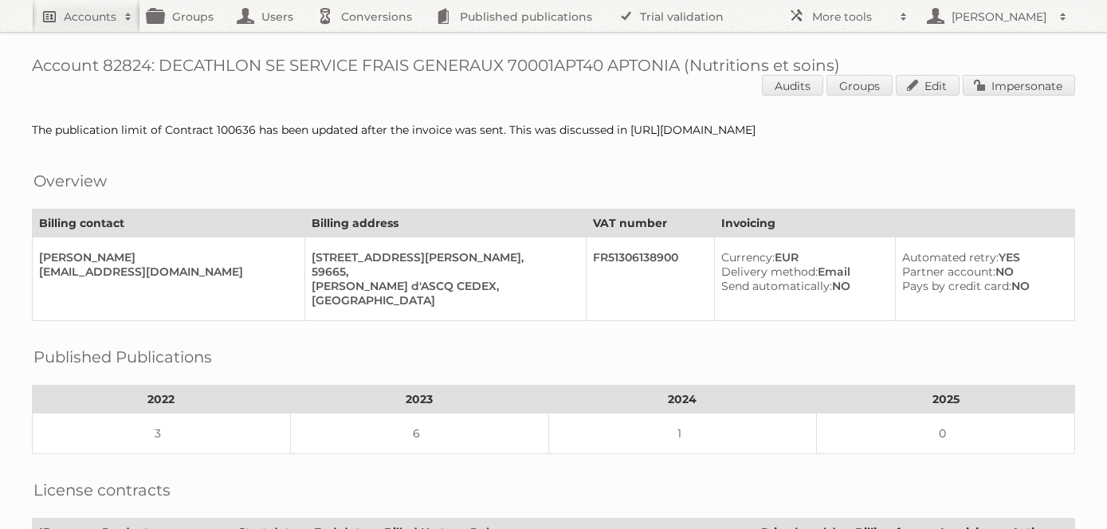
click at [92, 10] on h2 "Accounts" at bounding box center [90, 17] width 53 height 16
paste input"] "Olivenation"
type input"] "Olivenation"
click at [367, 41] on input "Search" at bounding box center [379, 53] width 24 height 24
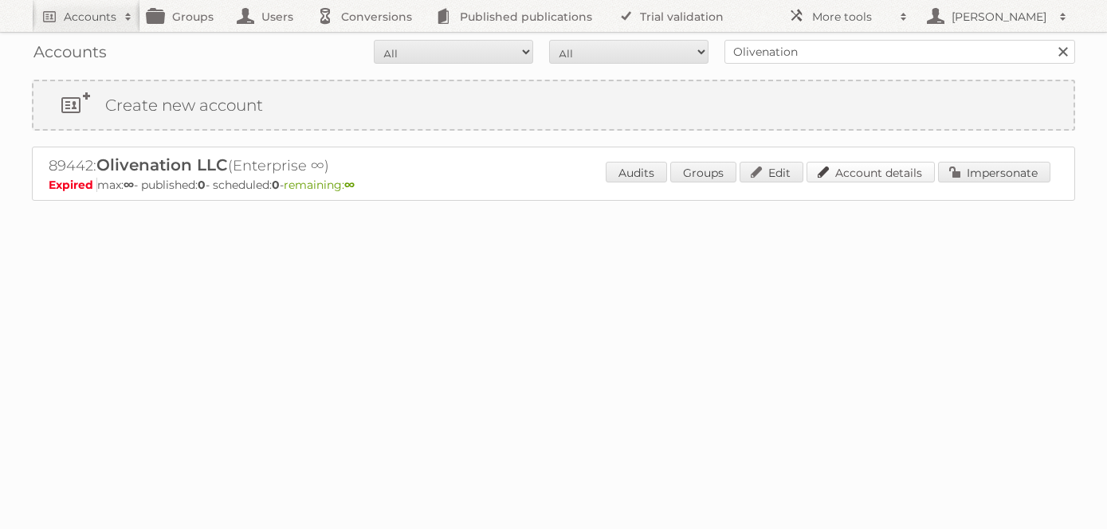
click at [872, 176] on link "Account details" at bounding box center [870, 172] width 128 height 21
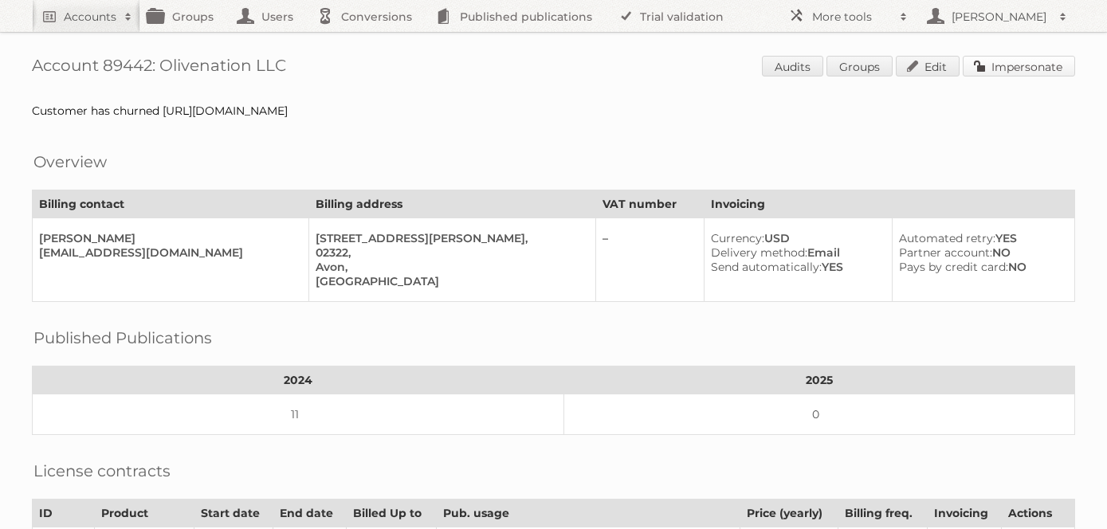
click at [997, 63] on link "Impersonate" at bounding box center [1018, 66] width 112 height 21
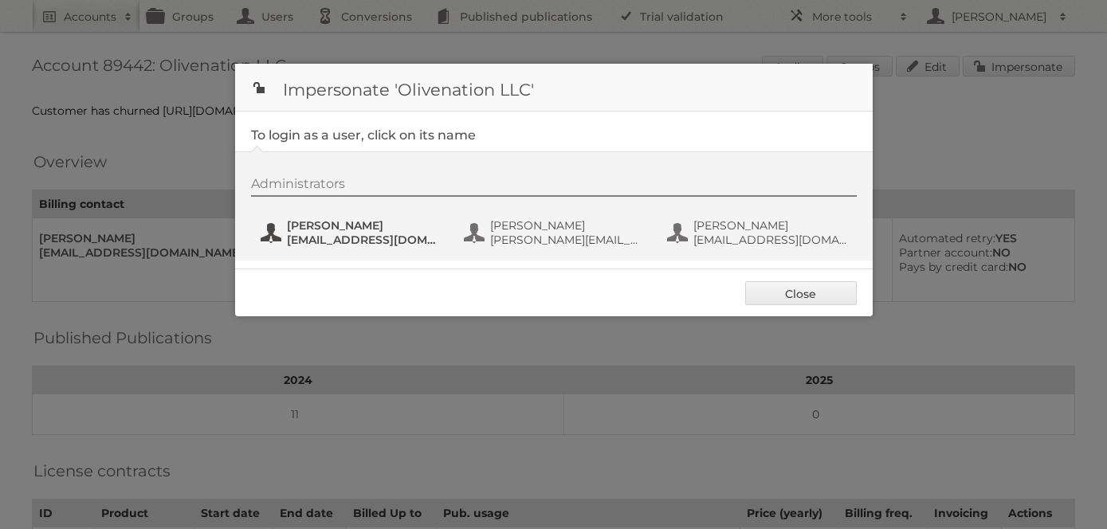
click at [360, 230] on span "Ryan Jenness" at bounding box center [364, 225] width 155 height 14
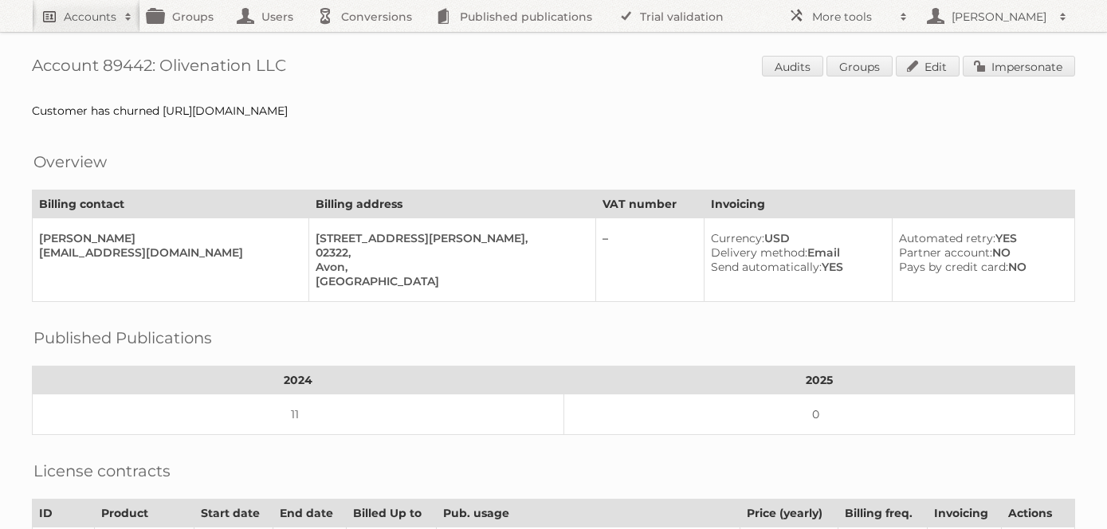
click at [97, 17] on h2 "Accounts" at bounding box center [90, 17] width 53 height 16
paste input"] "GRS Retail B.V."
type input"] "GRS Retail B.V."
click at [367, 41] on input "Search" at bounding box center [379, 53] width 24 height 24
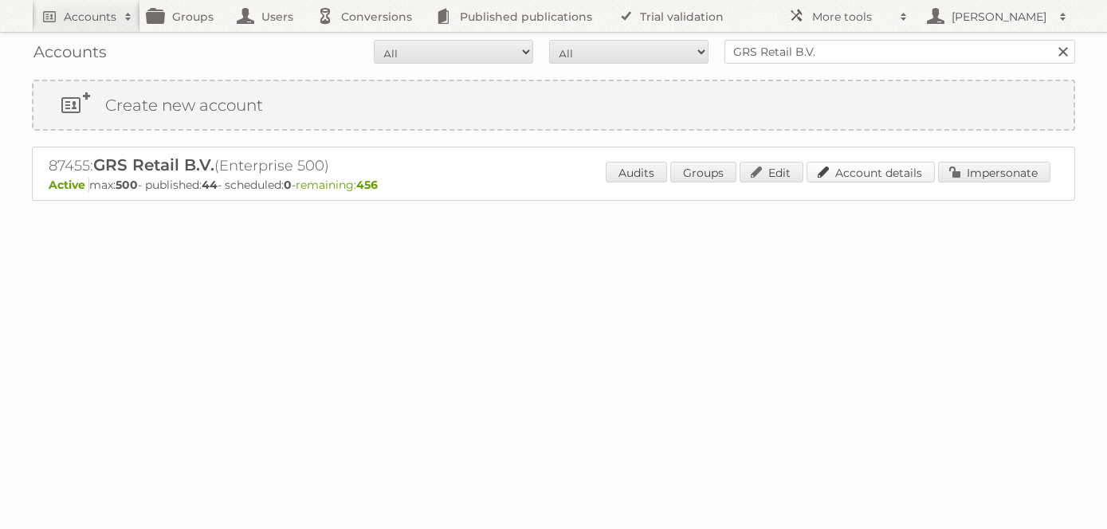
click at [898, 178] on link "Account details" at bounding box center [870, 172] width 128 height 21
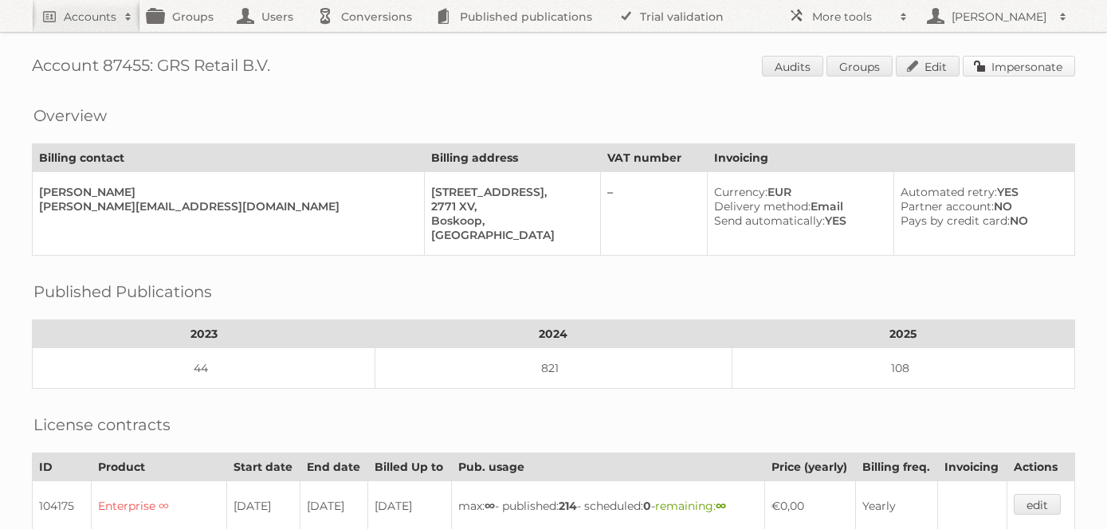
click at [992, 60] on link "Impersonate" at bounding box center [1018, 66] width 112 height 21
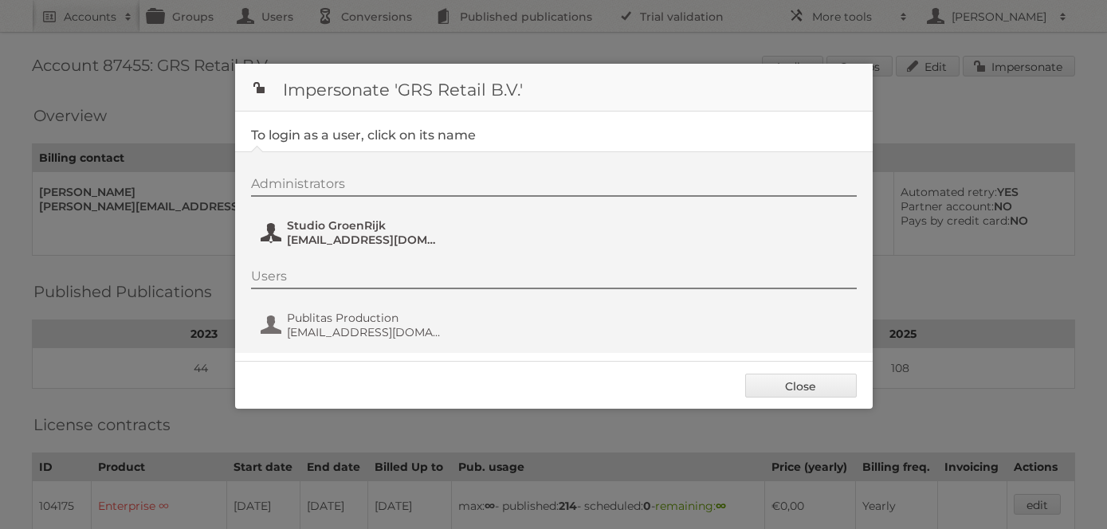
click at [339, 231] on span "Studio GroenRijk" at bounding box center [364, 225] width 155 height 14
